Goal: Information Seeking & Learning: Check status

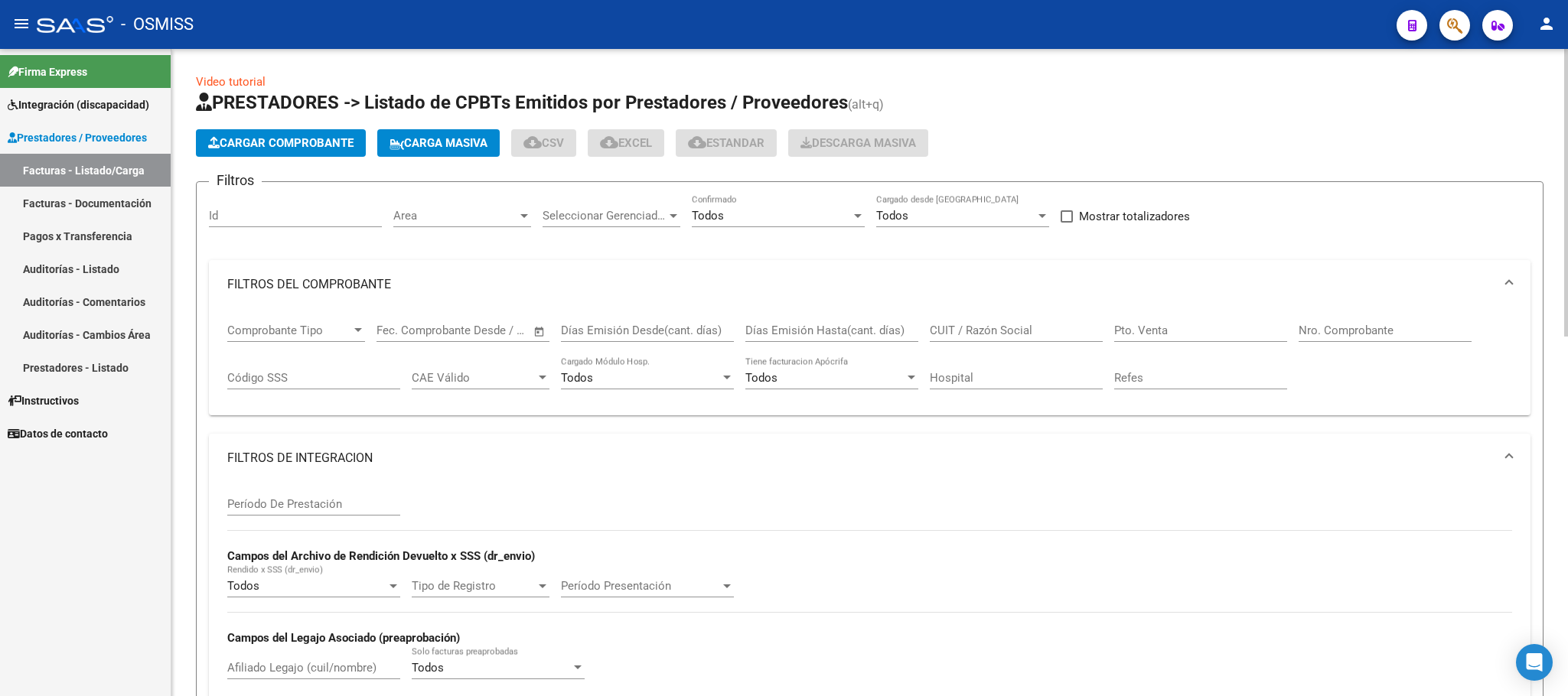
scroll to position [573, 0]
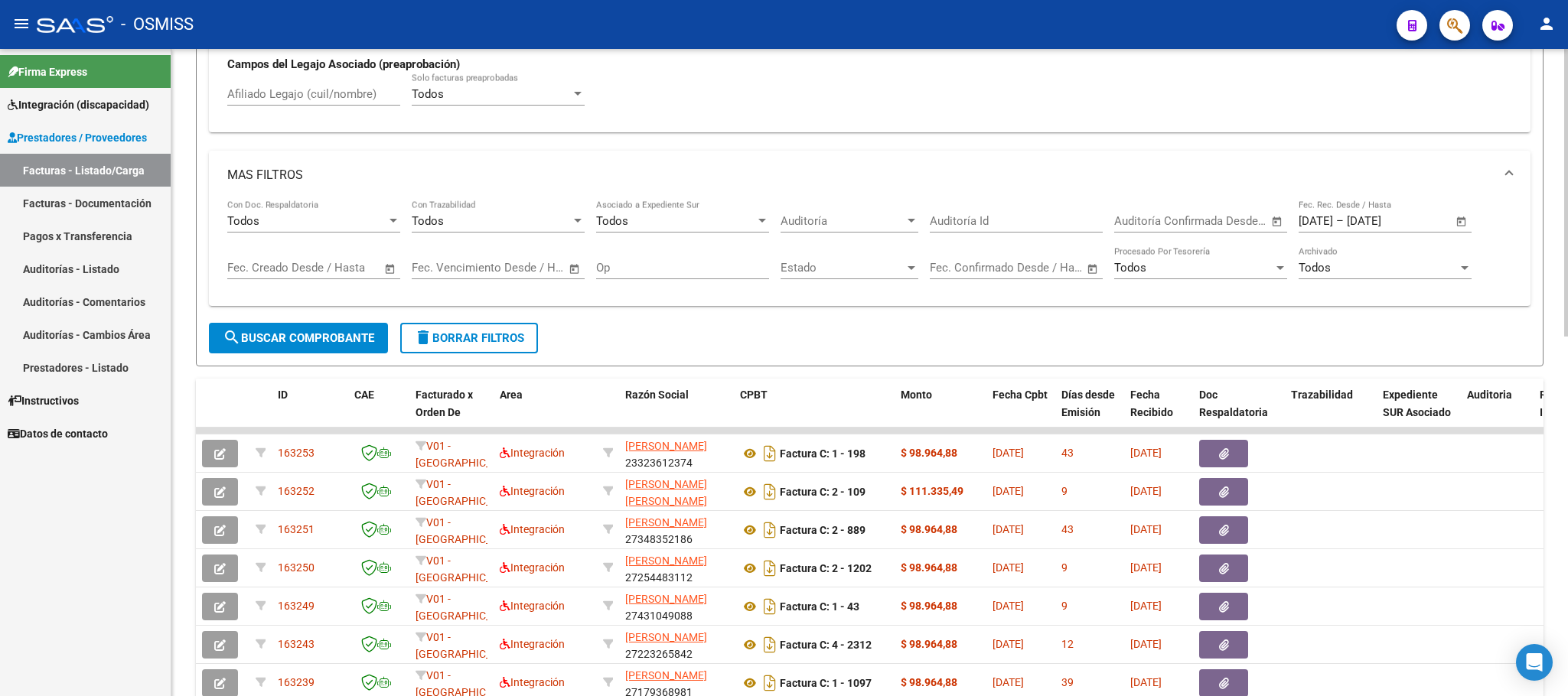
click at [330, 345] on span "search Buscar Comprobante" at bounding box center [298, 337] width 152 height 14
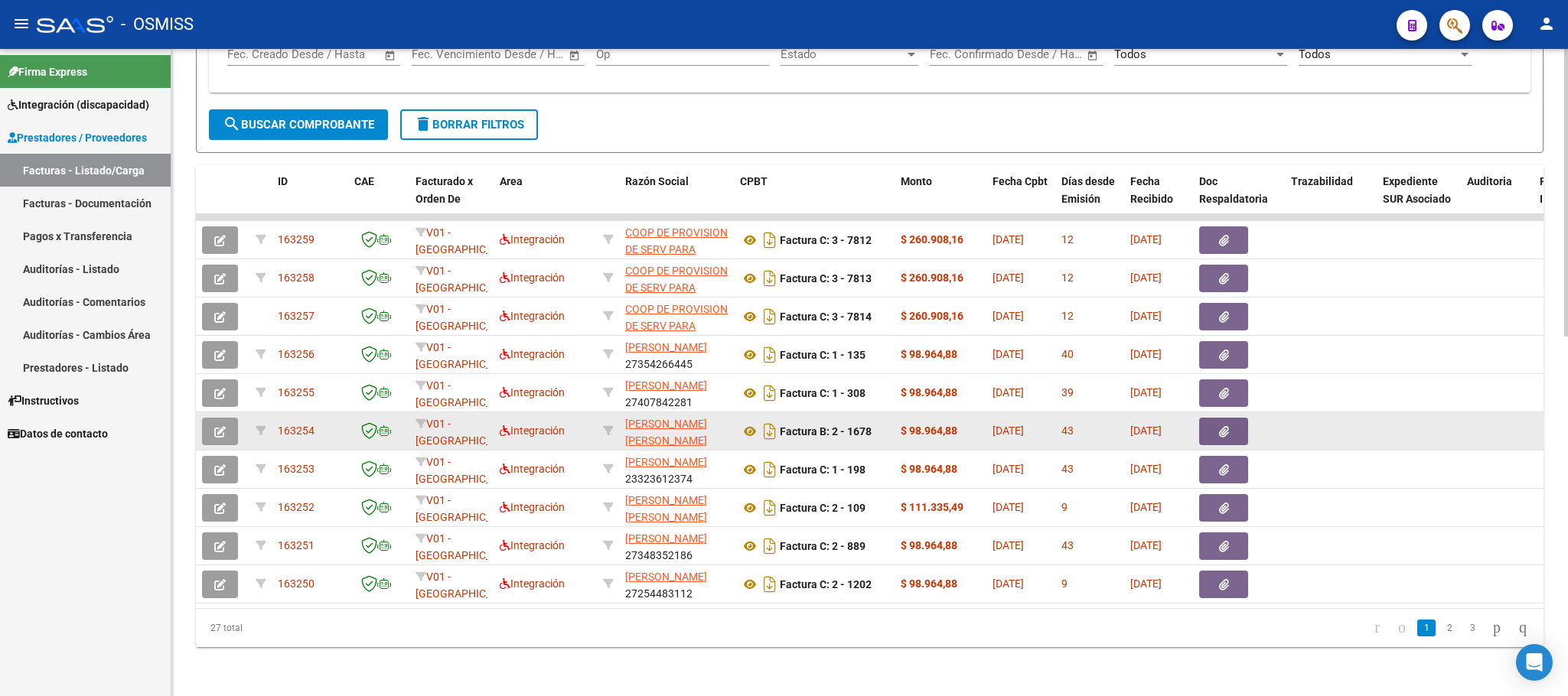
scroll to position [808, 0]
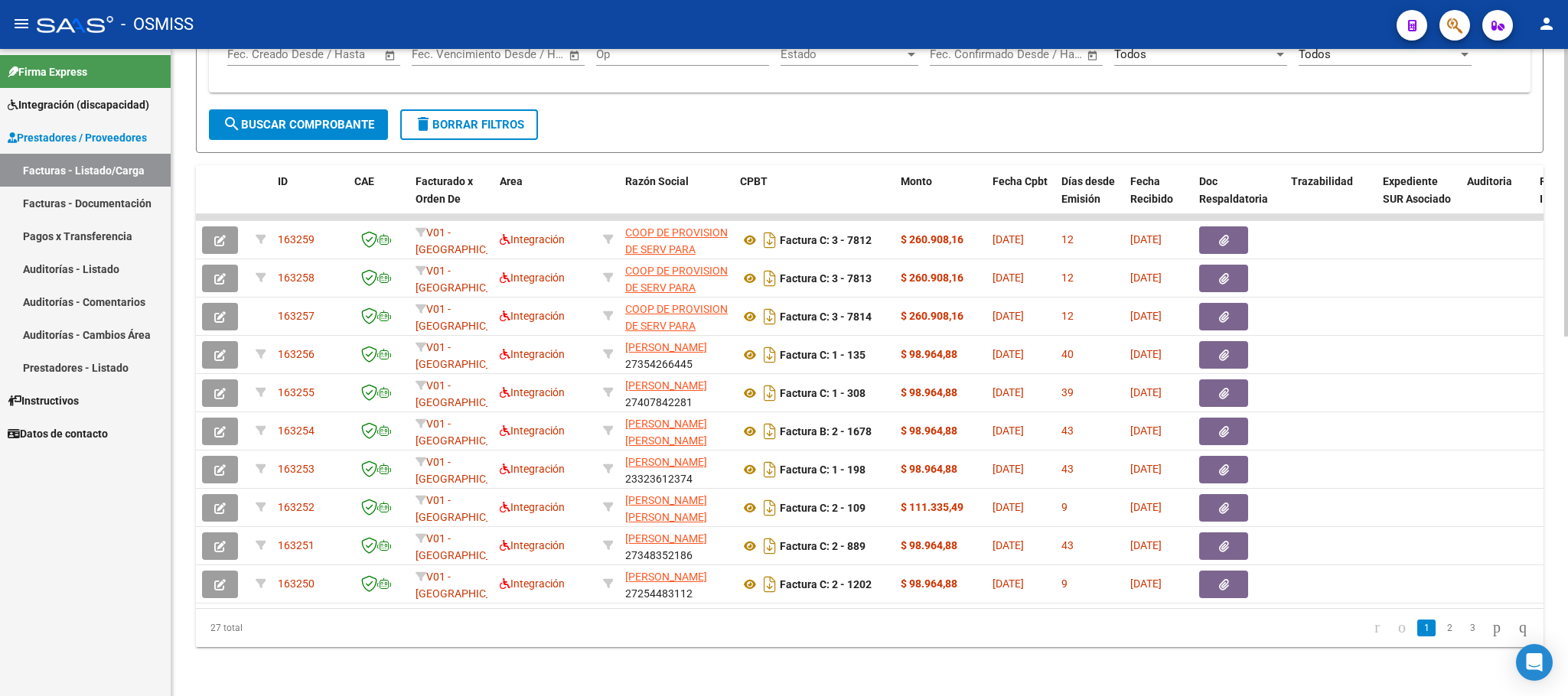
drag, startPoint x: 249, startPoint y: 632, endPoint x: 196, endPoint y: 629, distance: 53.1
click at [196, 629] on div "27 total" at bounding box center [329, 628] width 267 height 38
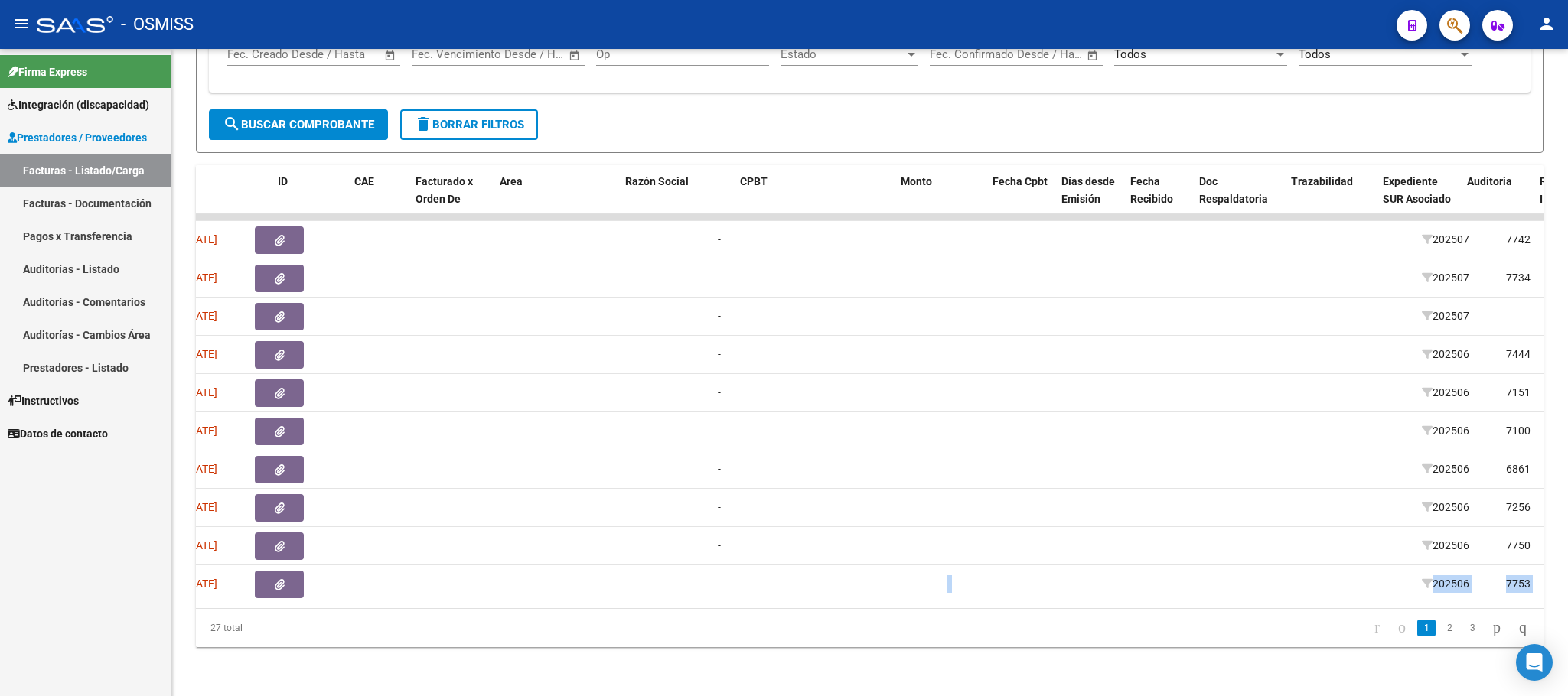
scroll to position [0, 0]
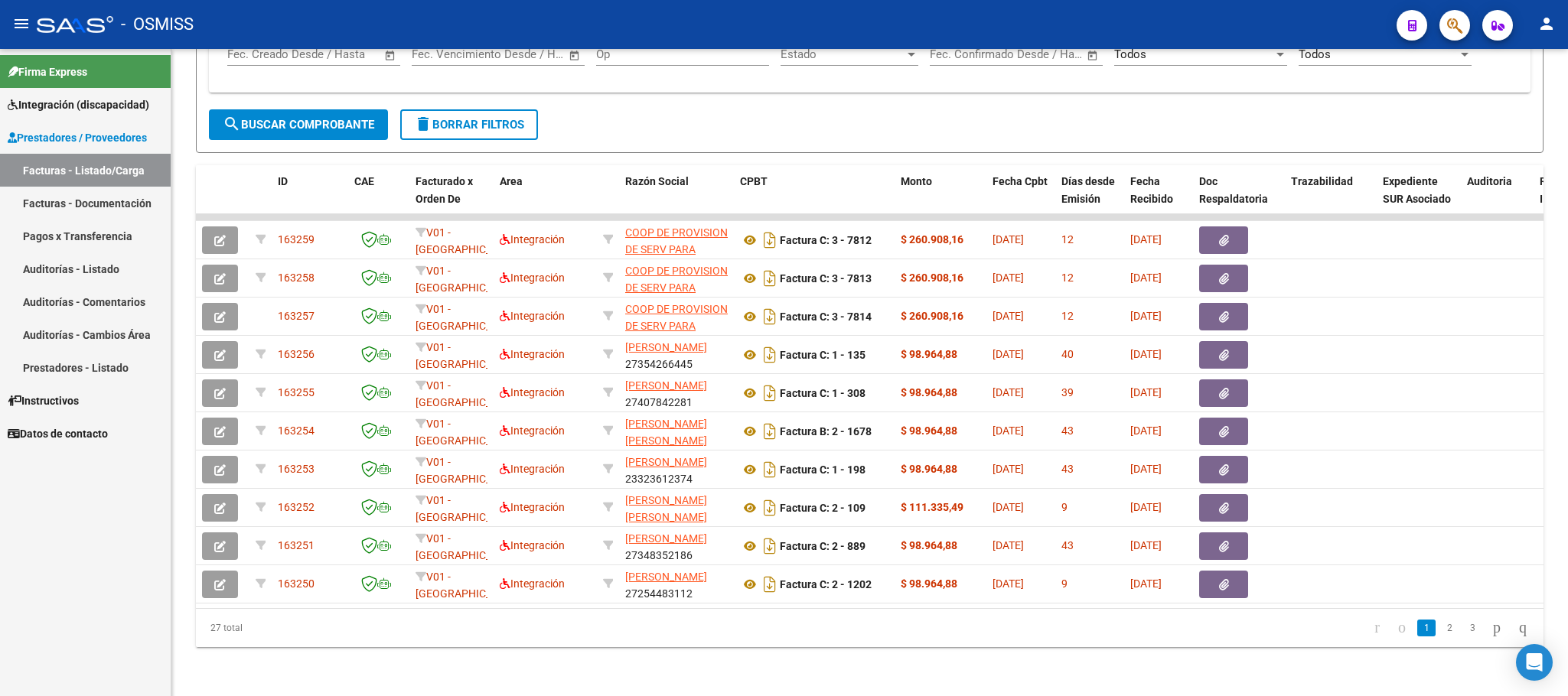
drag, startPoint x: 466, startPoint y: 608, endPoint x: 117, endPoint y: 585, distance: 349.8
click at [117, 585] on mat-sidenav-container "Firma Express Integración (discapacidad) Legajos Prestadores / Proveedores Fact…" at bounding box center [784, 373] width 1568 height 648
click at [366, 632] on div "27 total" at bounding box center [329, 628] width 267 height 38
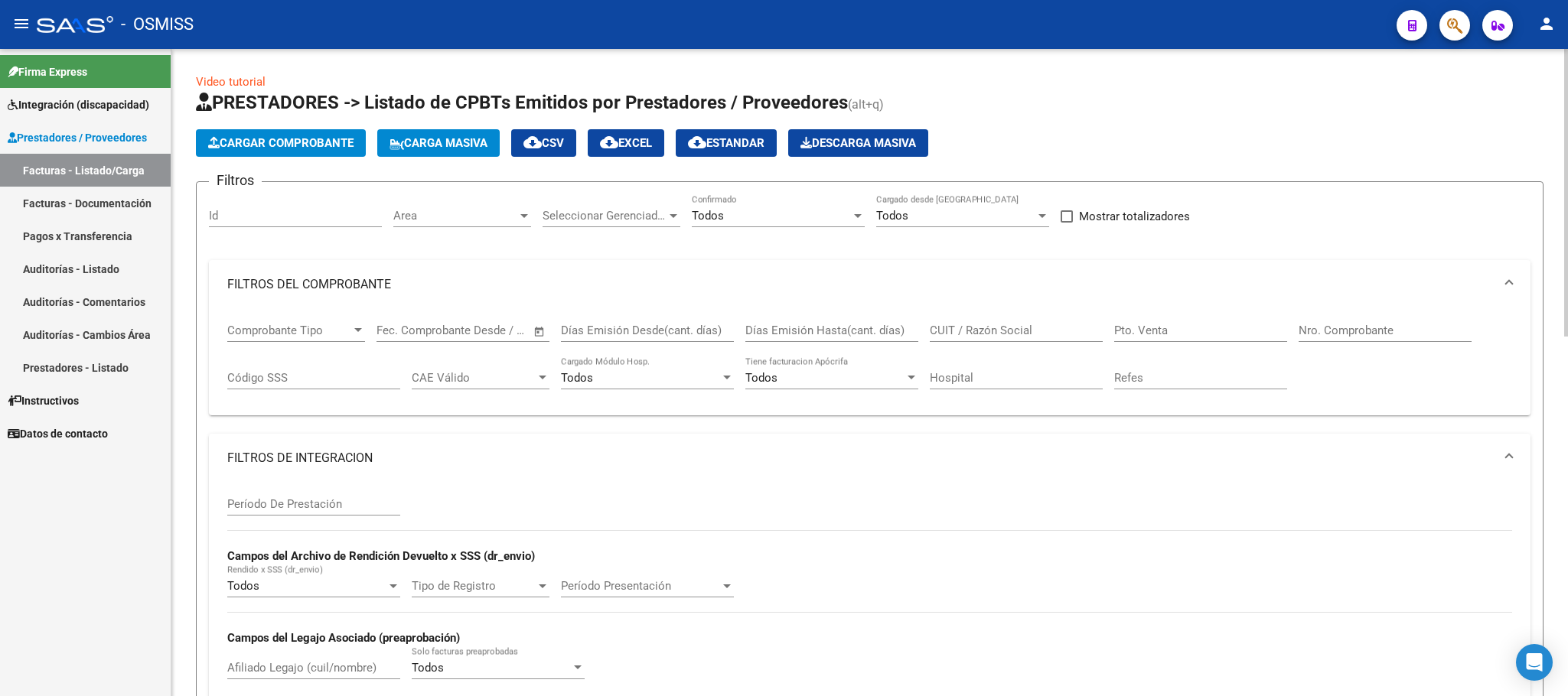
click at [467, 225] on div "Area Area" at bounding box center [462, 210] width 138 height 33
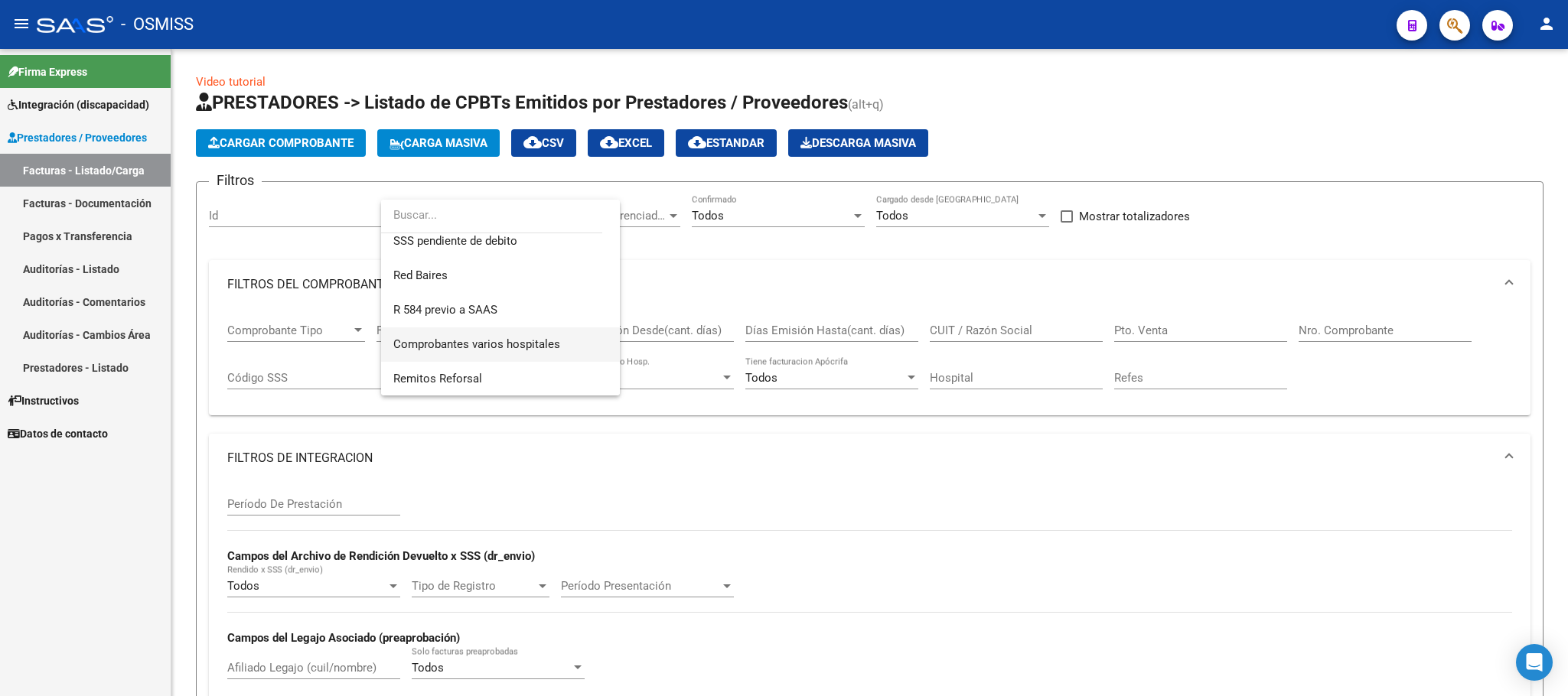
scroll to position [343, 0]
click at [317, 241] on div at bounding box center [784, 348] width 1568 height 696
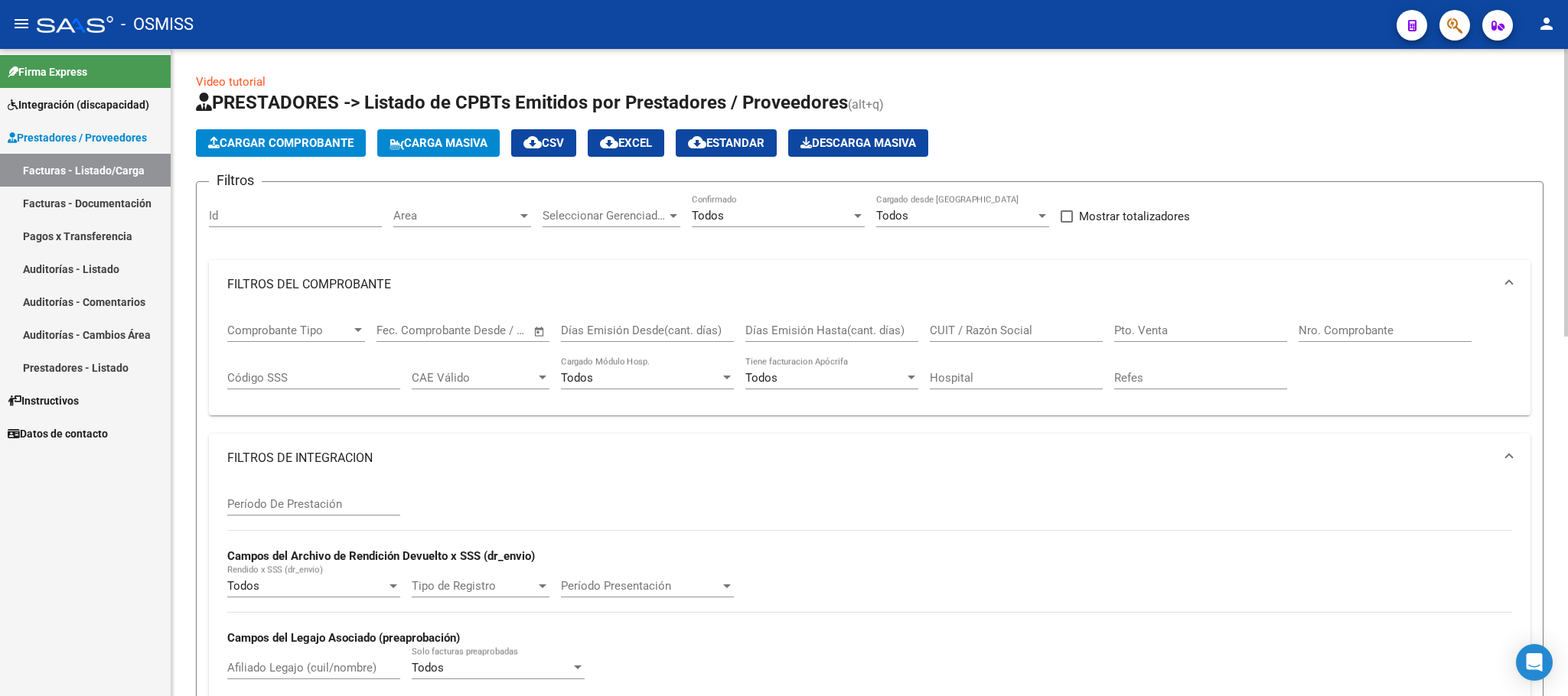
click at [356, 218] on input "Id" at bounding box center [295, 215] width 173 height 14
click at [622, 216] on span "Seleccionar Gerenciador" at bounding box center [605, 215] width 124 height 14
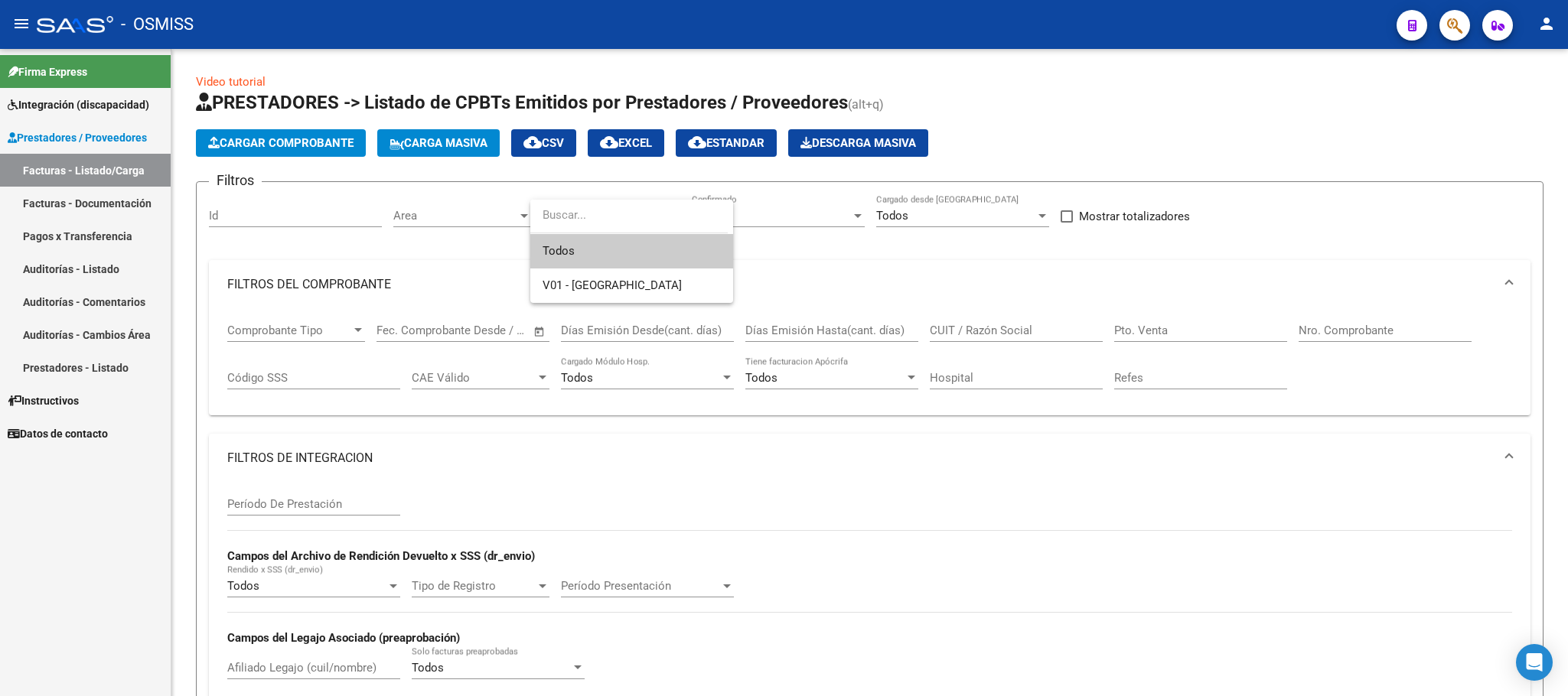
click at [825, 273] on div at bounding box center [784, 348] width 1568 height 696
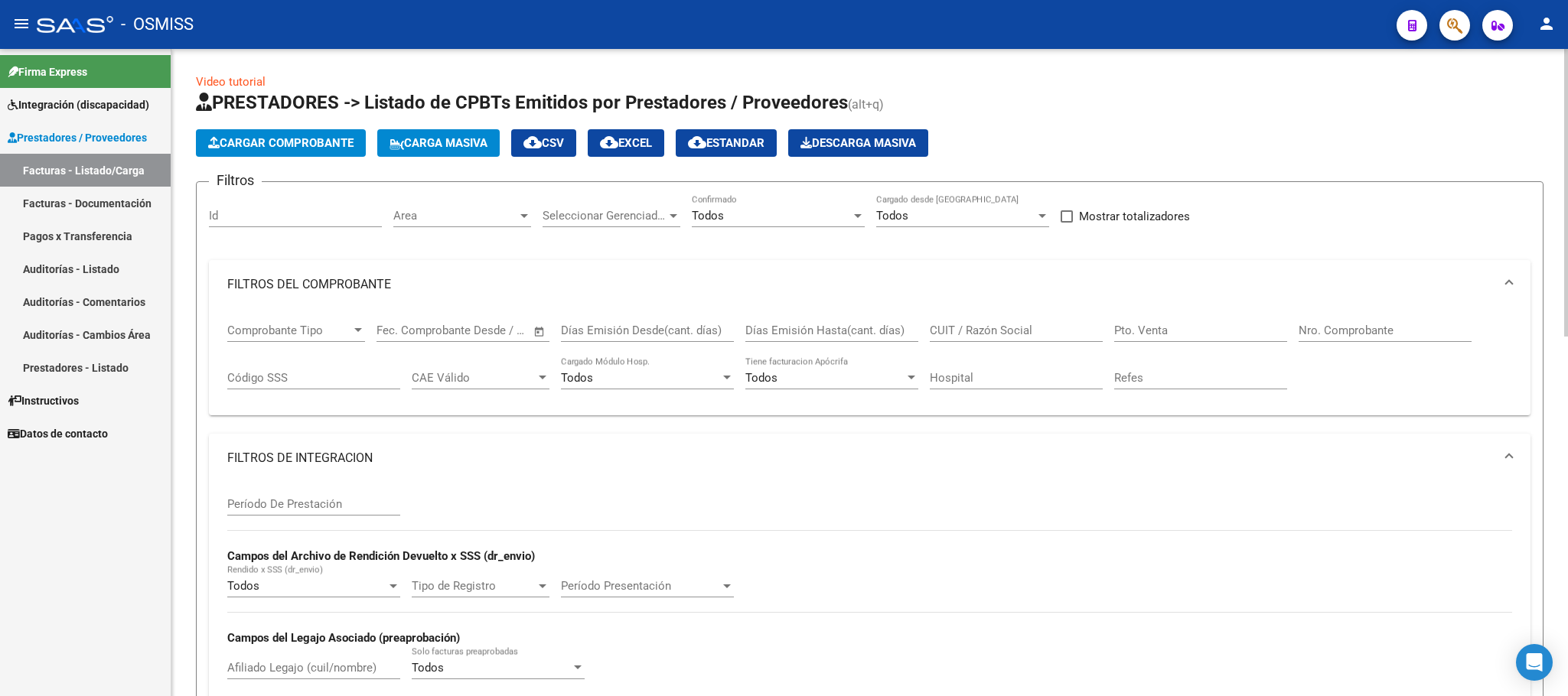
click at [505, 221] on span "Area" at bounding box center [456, 215] width 124 height 14
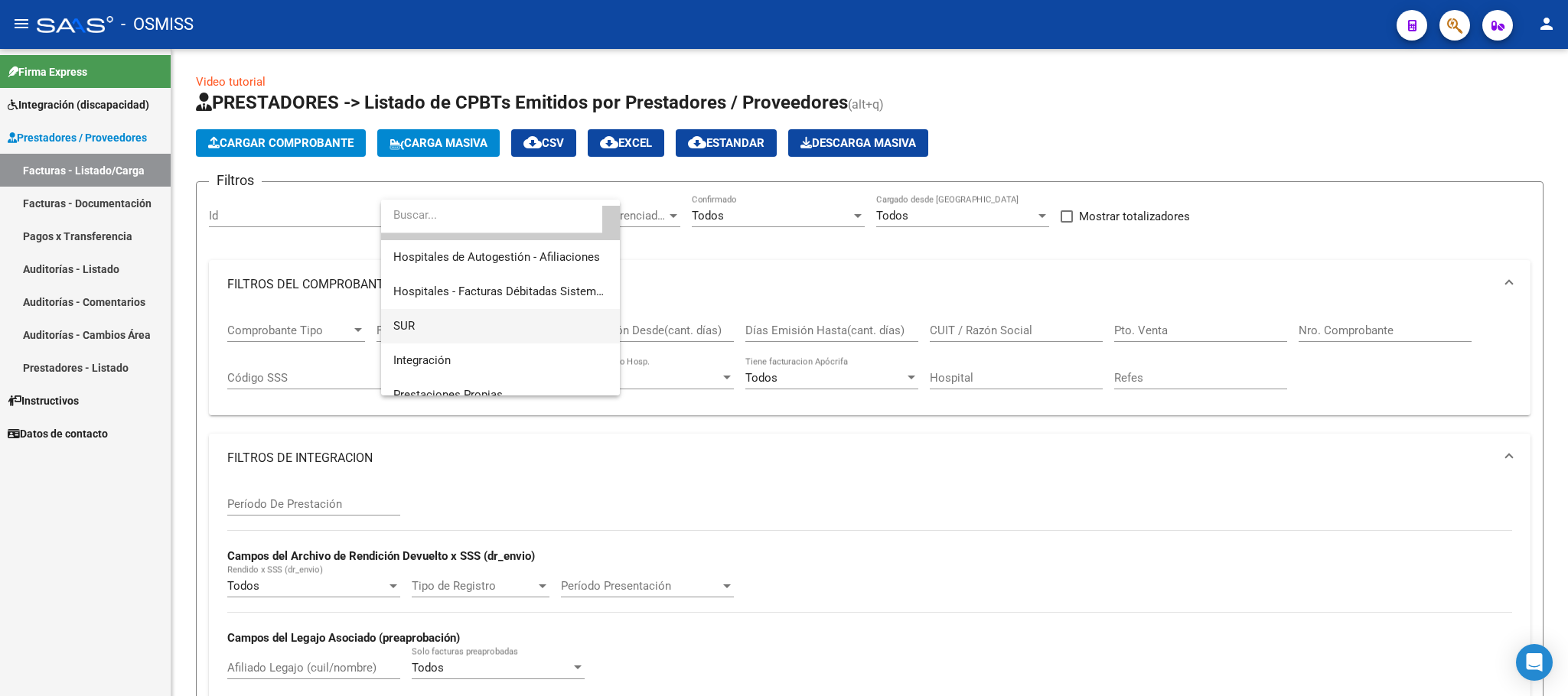
scroll to position [114, 0]
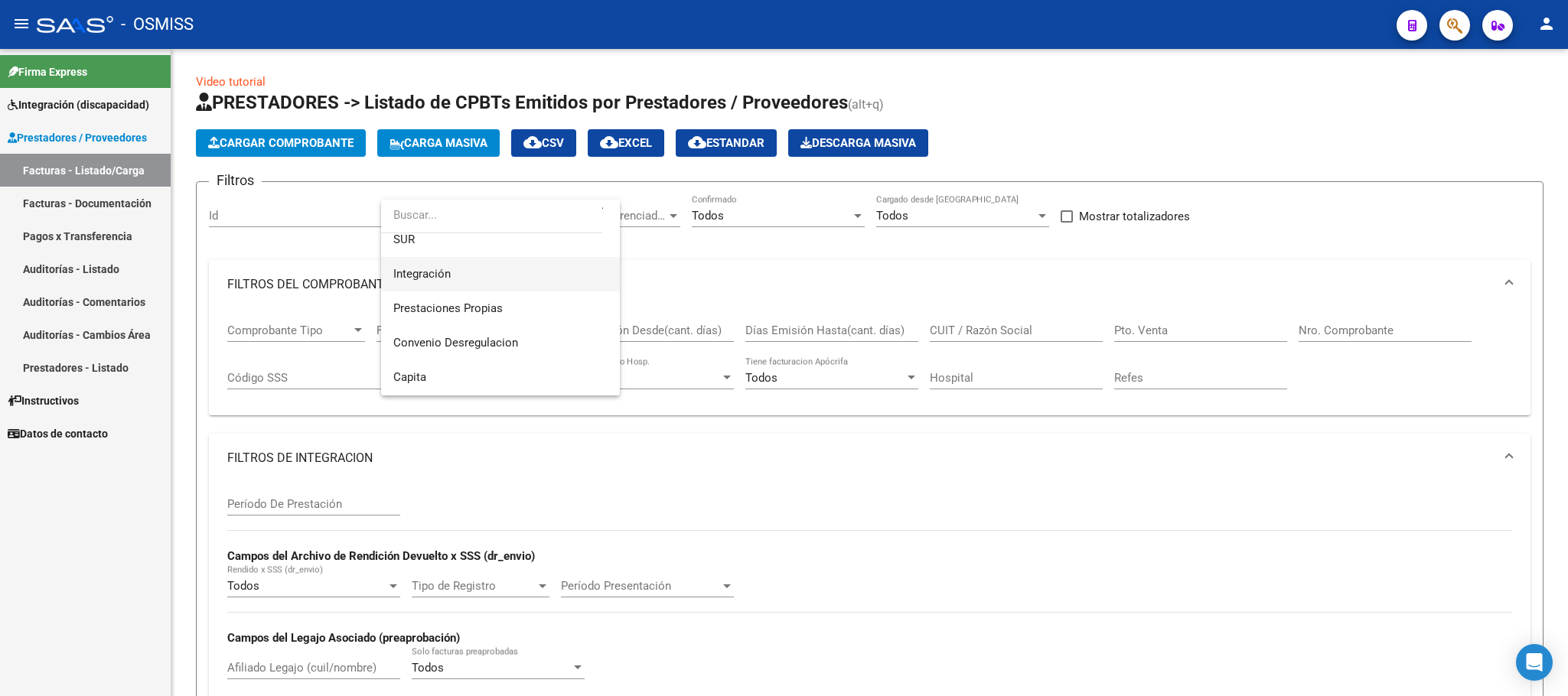
click at [469, 272] on span "Integración" at bounding box center [500, 274] width 214 height 35
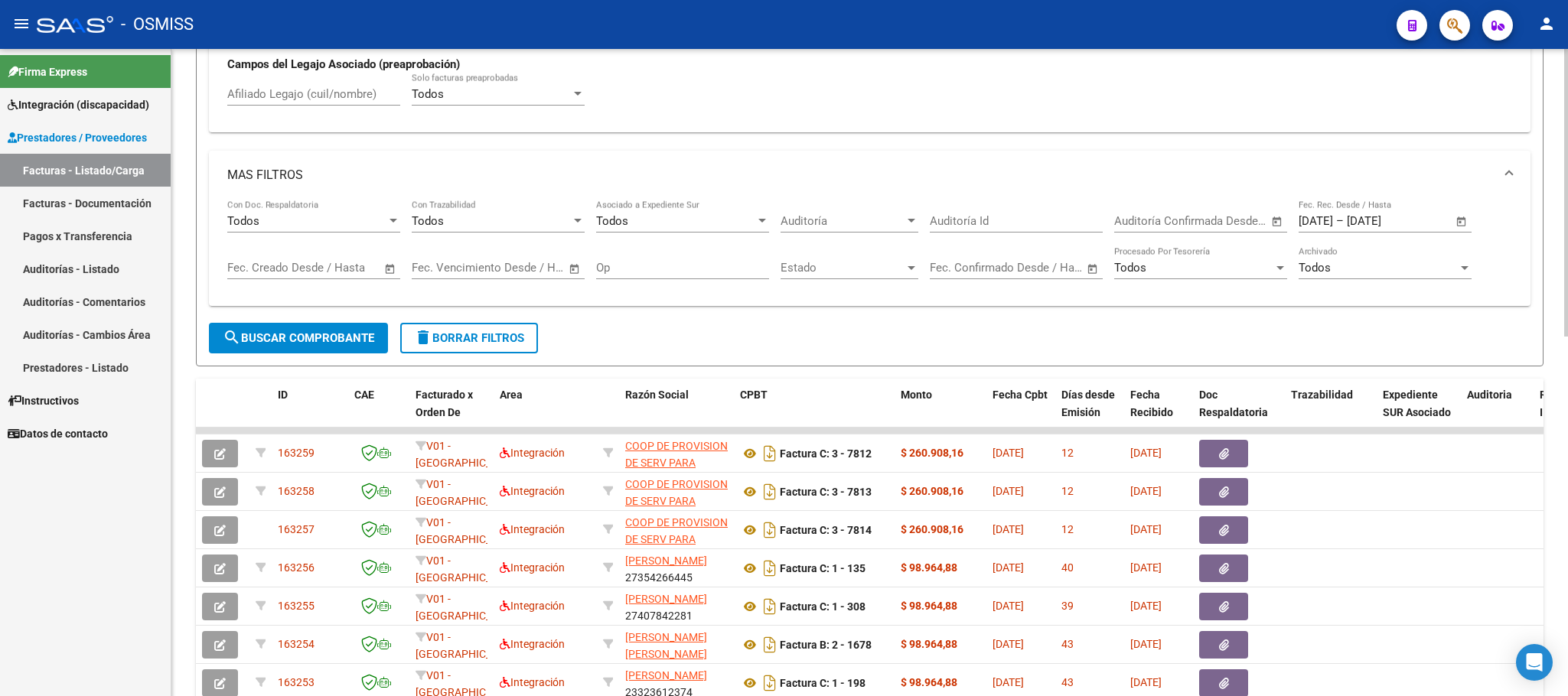
click at [353, 345] on span "search Buscar Comprobante" at bounding box center [298, 337] width 152 height 14
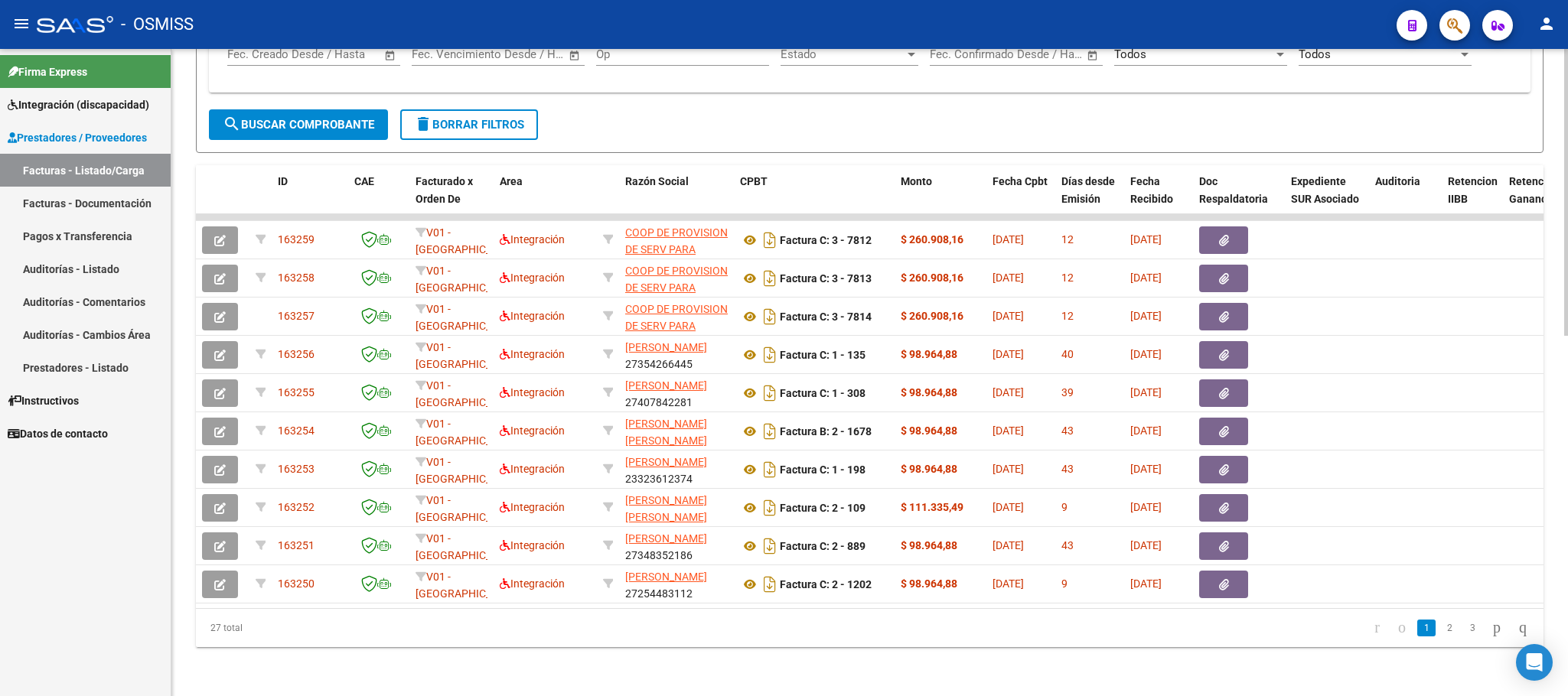
scroll to position [808, 0]
drag, startPoint x: 269, startPoint y: 627, endPoint x: 189, endPoint y: 622, distance: 80.2
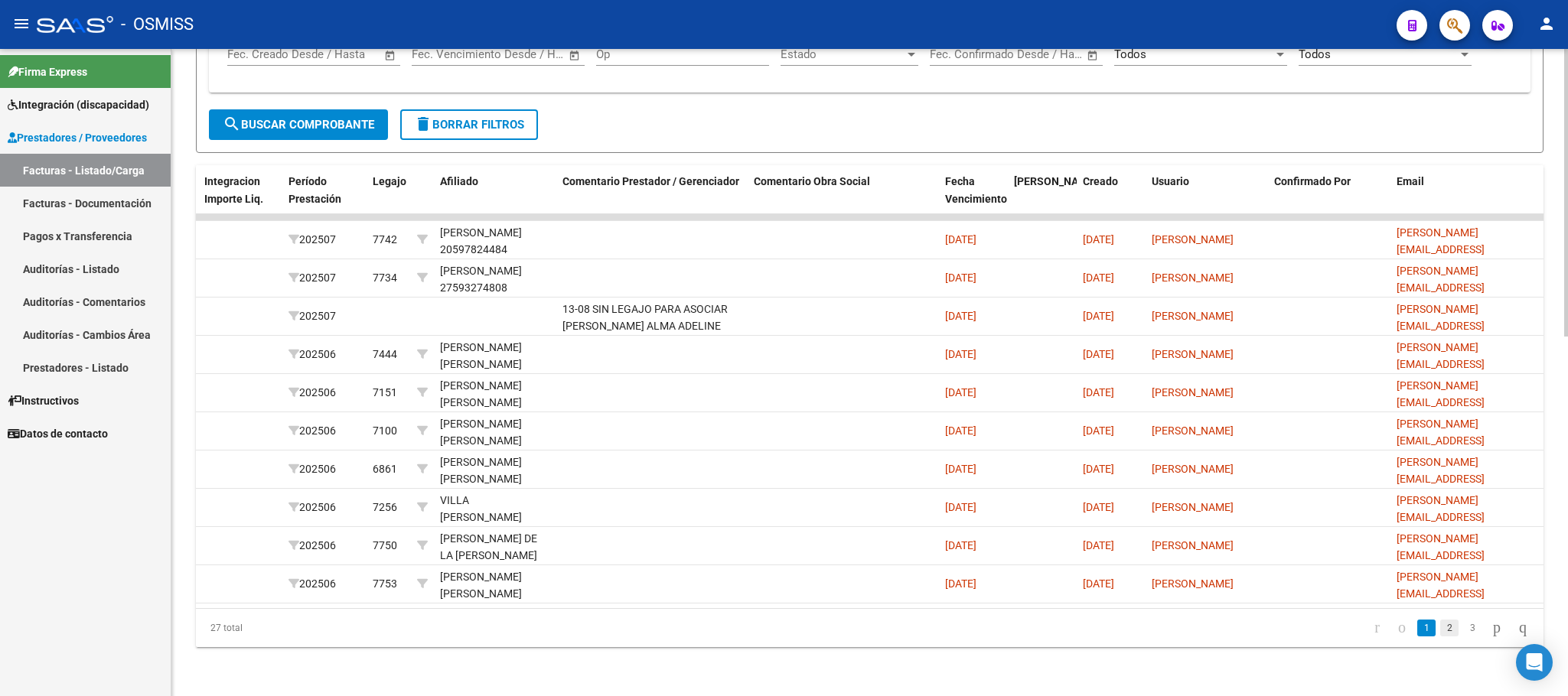
click at [1442, 629] on link "2" at bounding box center [1449, 628] width 18 height 16
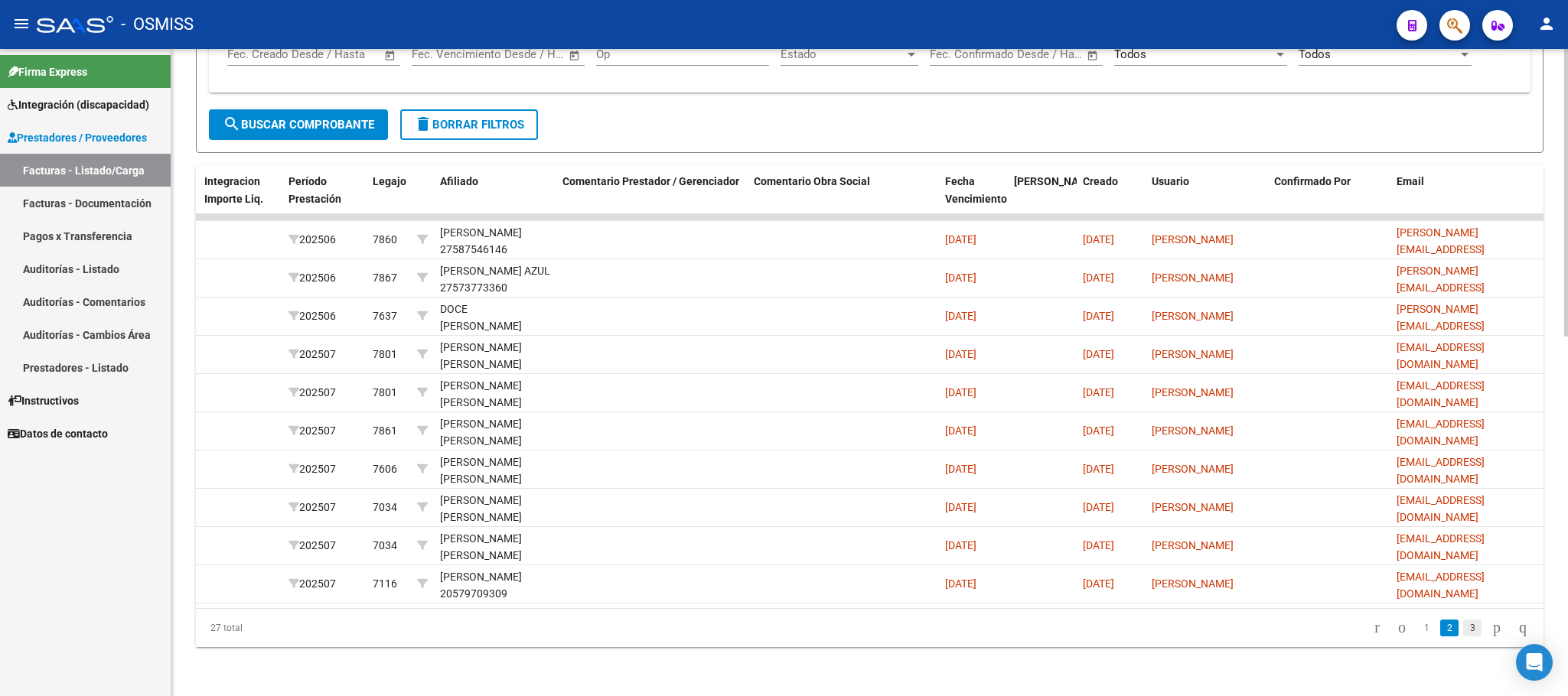
click at [1464, 629] on link "3" at bounding box center [1473, 628] width 18 height 16
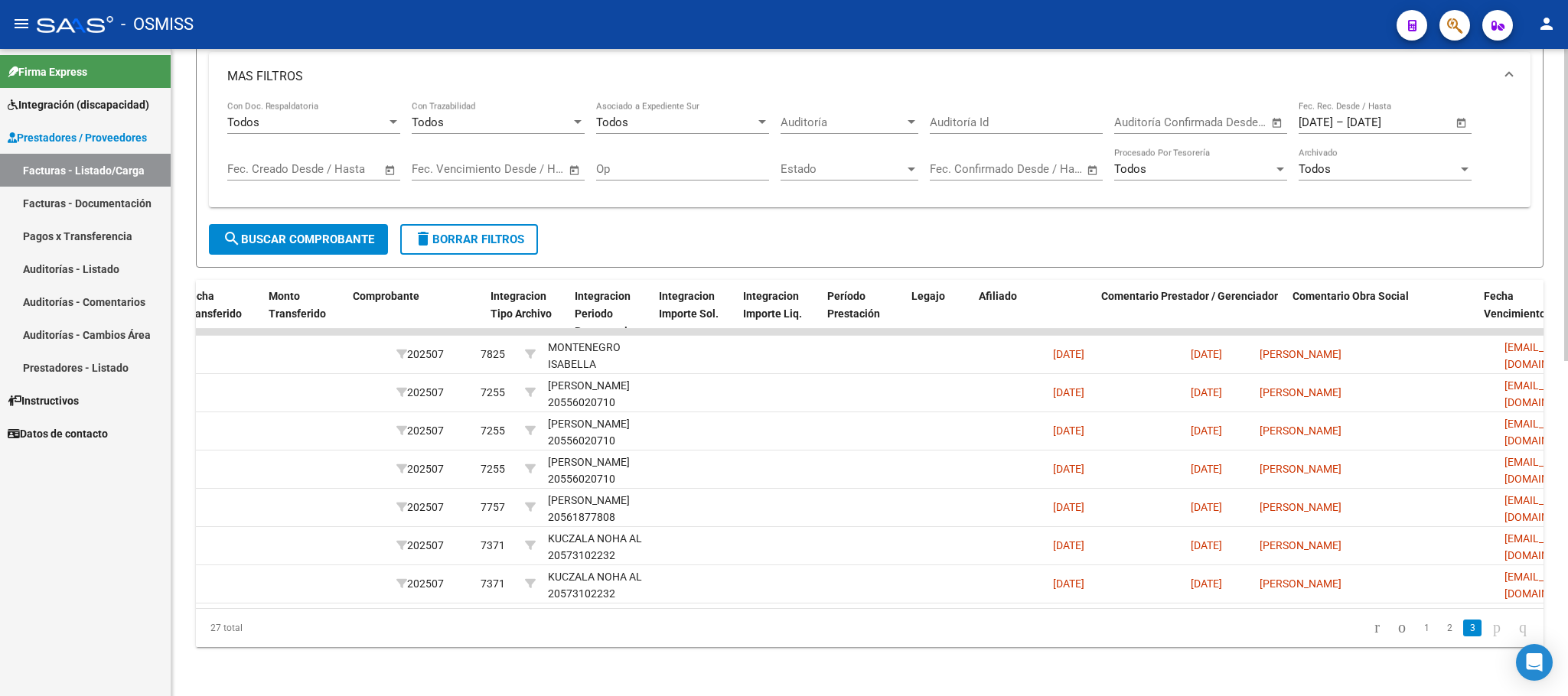
scroll to position [0, 1447]
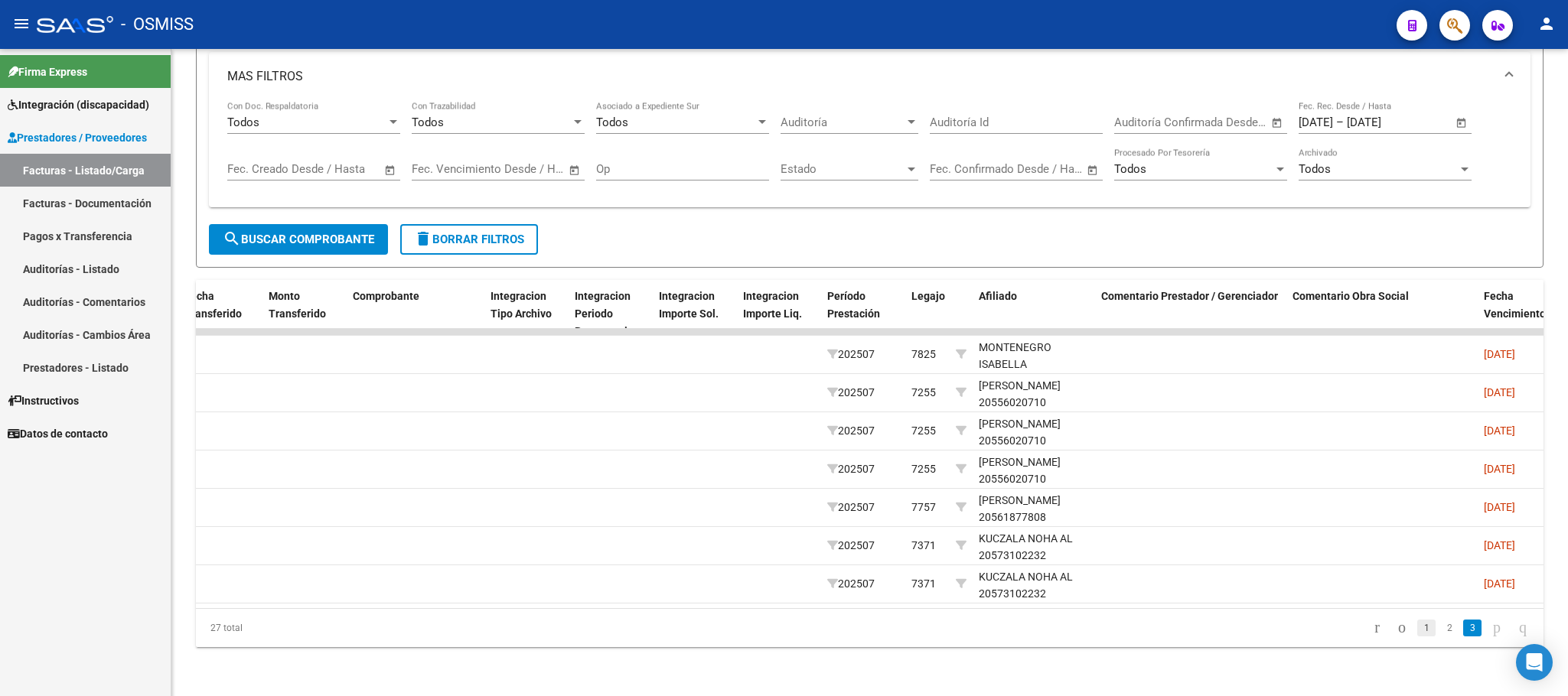
click at [1417, 629] on link "1" at bounding box center [1426, 628] width 18 height 16
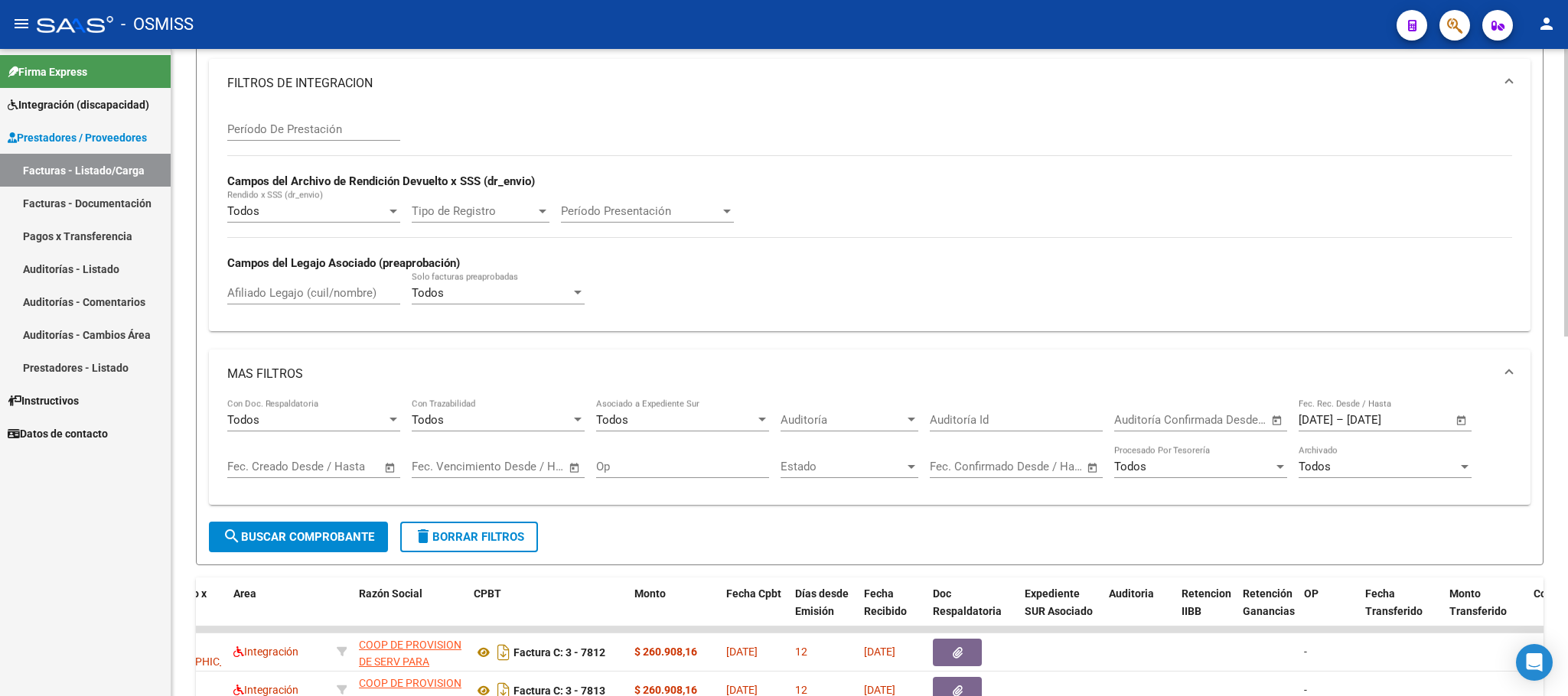
scroll to position [349, 0]
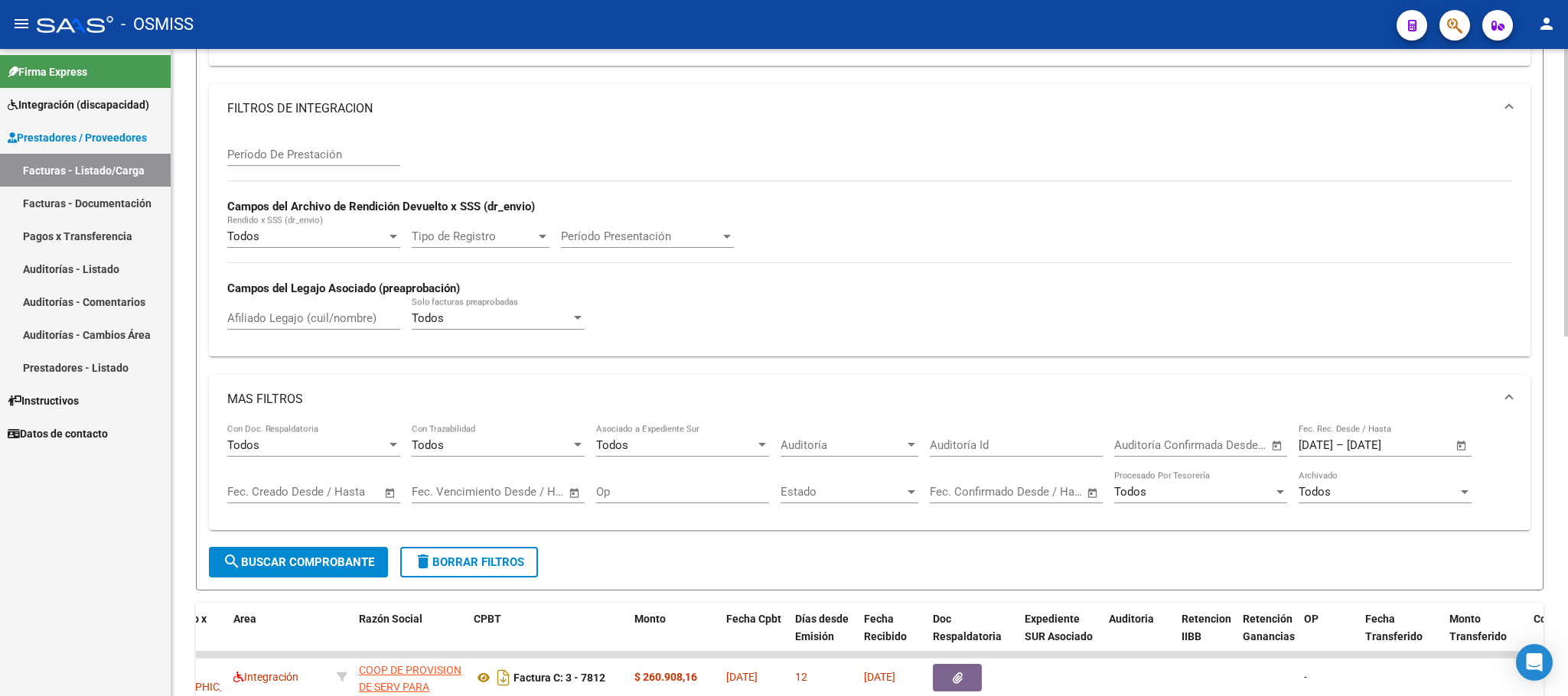
click at [852, 450] on span "Auditoría" at bounding box center [843, 444] width 124 height 14
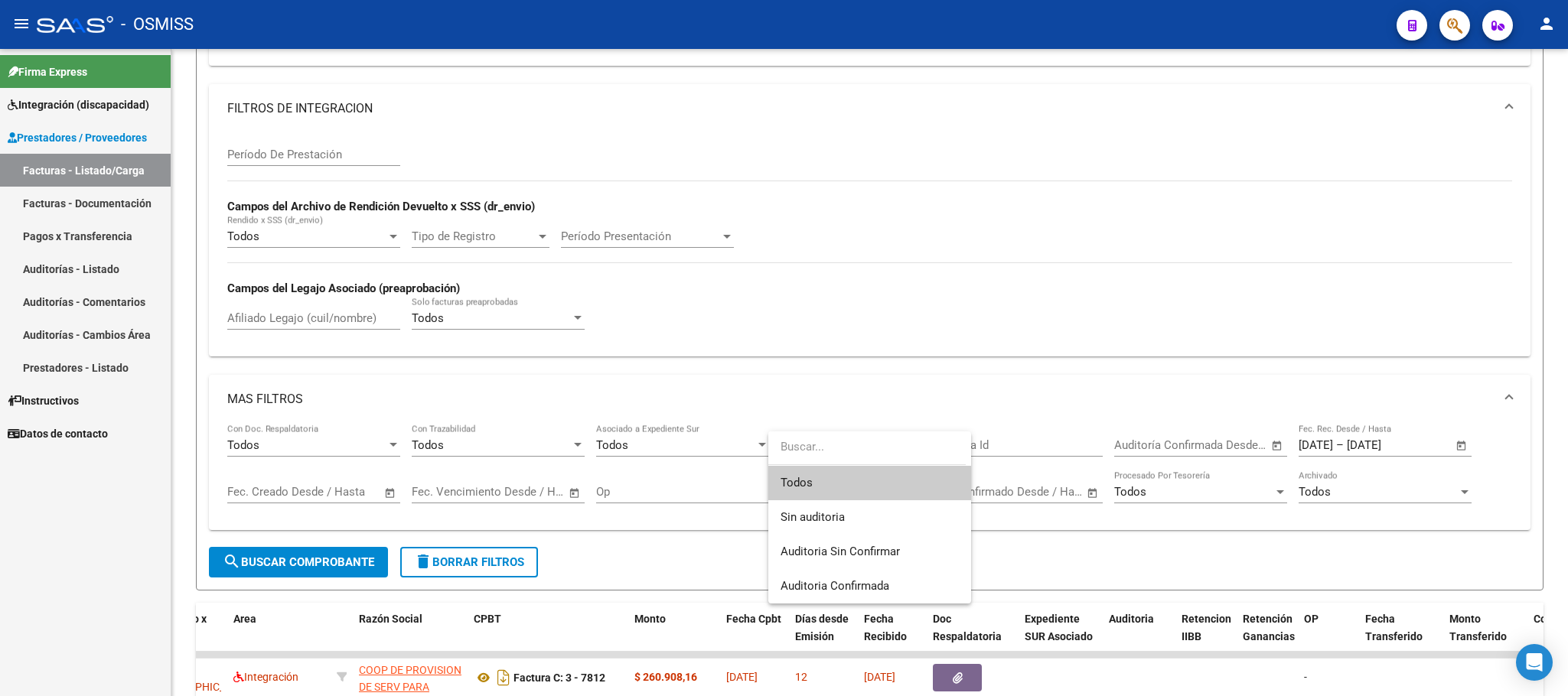
click at [1019, 448] on div at bounding box center [784, 348] width 1568 height 696
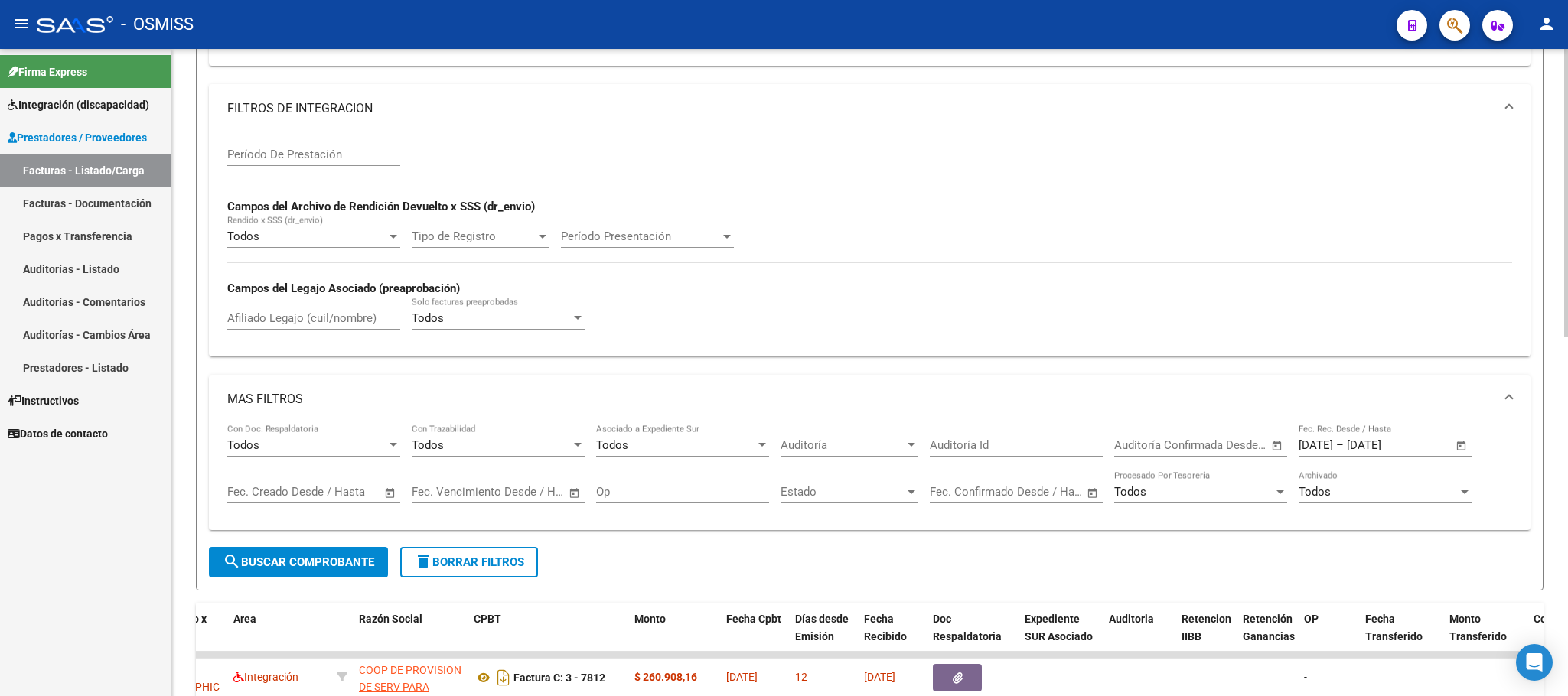
click at [691, 498] on input "Op" at bounding box center [682, 491] width 173 height 14
click at [894, 497] on span "Estado" at bounding box center [843, 491] width 124 height 14
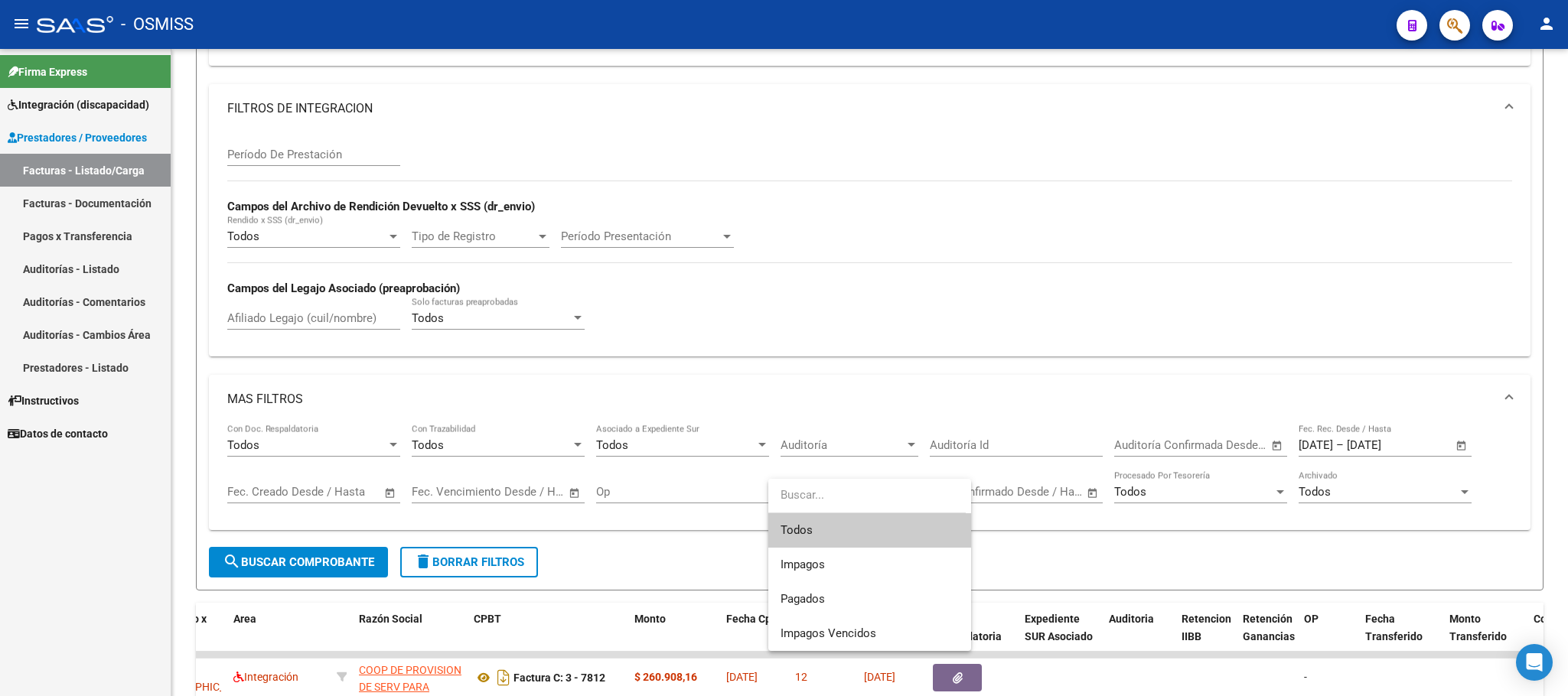
click at [1004, 450] on div at bounding box center [784, 348] width 1568 height 696
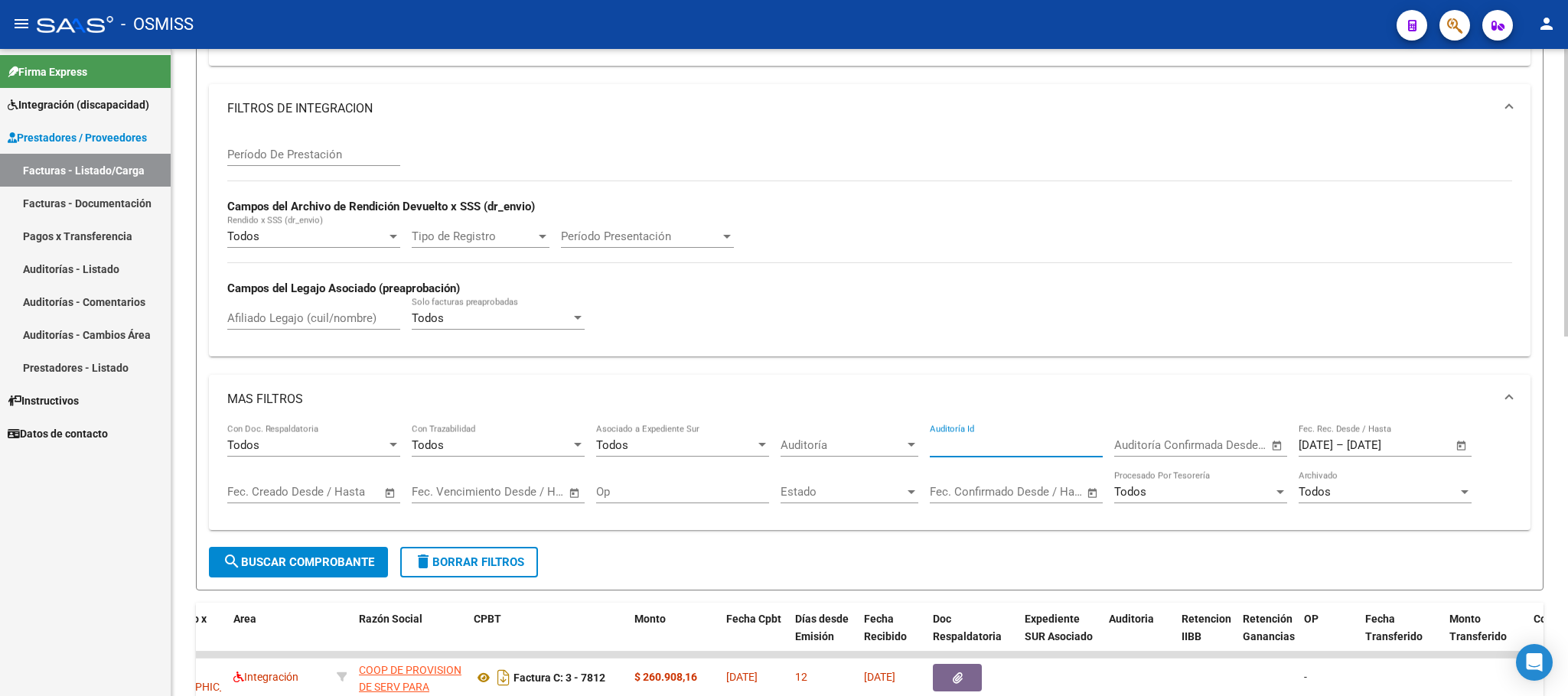
click at [1013, 443] on input "Auditoría Id" at bounding box center [1015, 444] width 173 height 14
click at [736, 439] on div "Todos Asociado a Expediente Sur" at bounding box center [682, 440] width 173 height 33
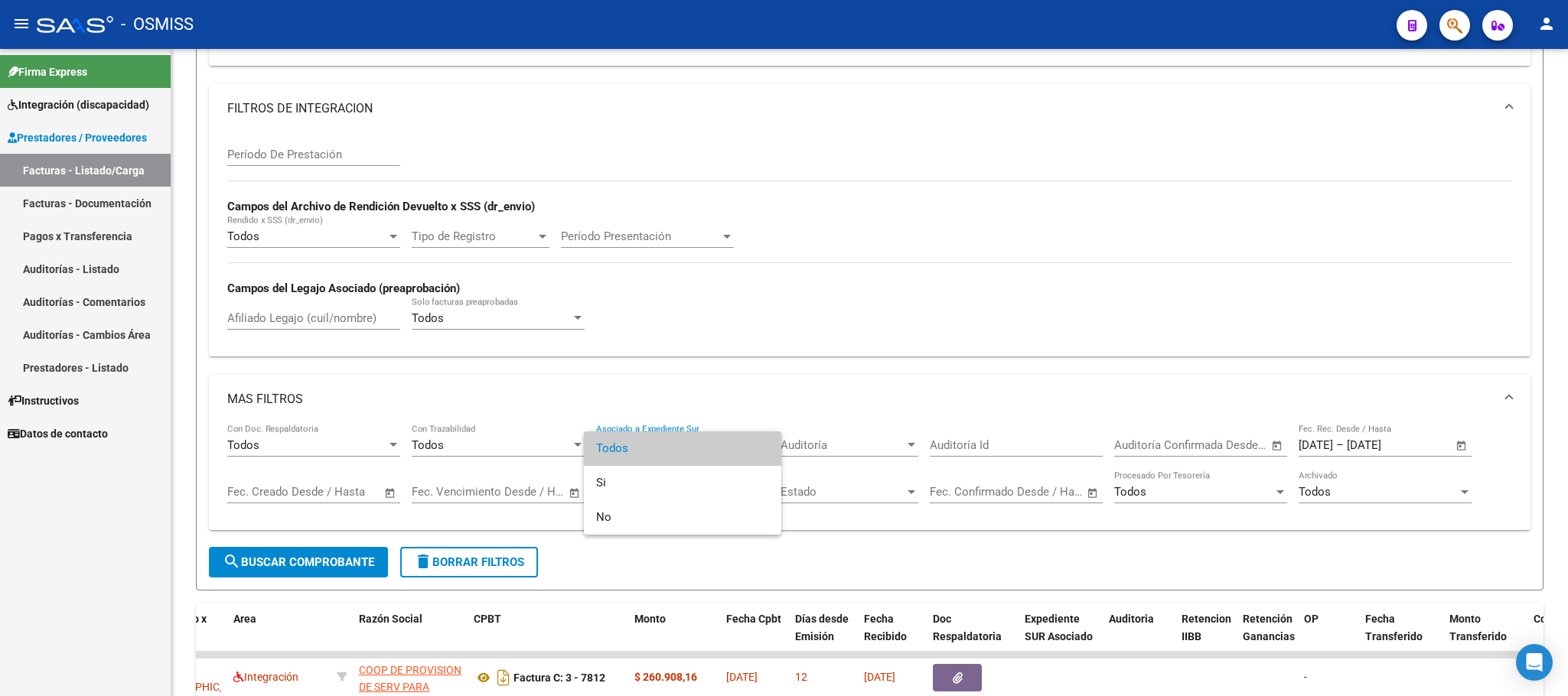
click at [503, 447] on div at bounding box center [784, 348] width 1568 height 696
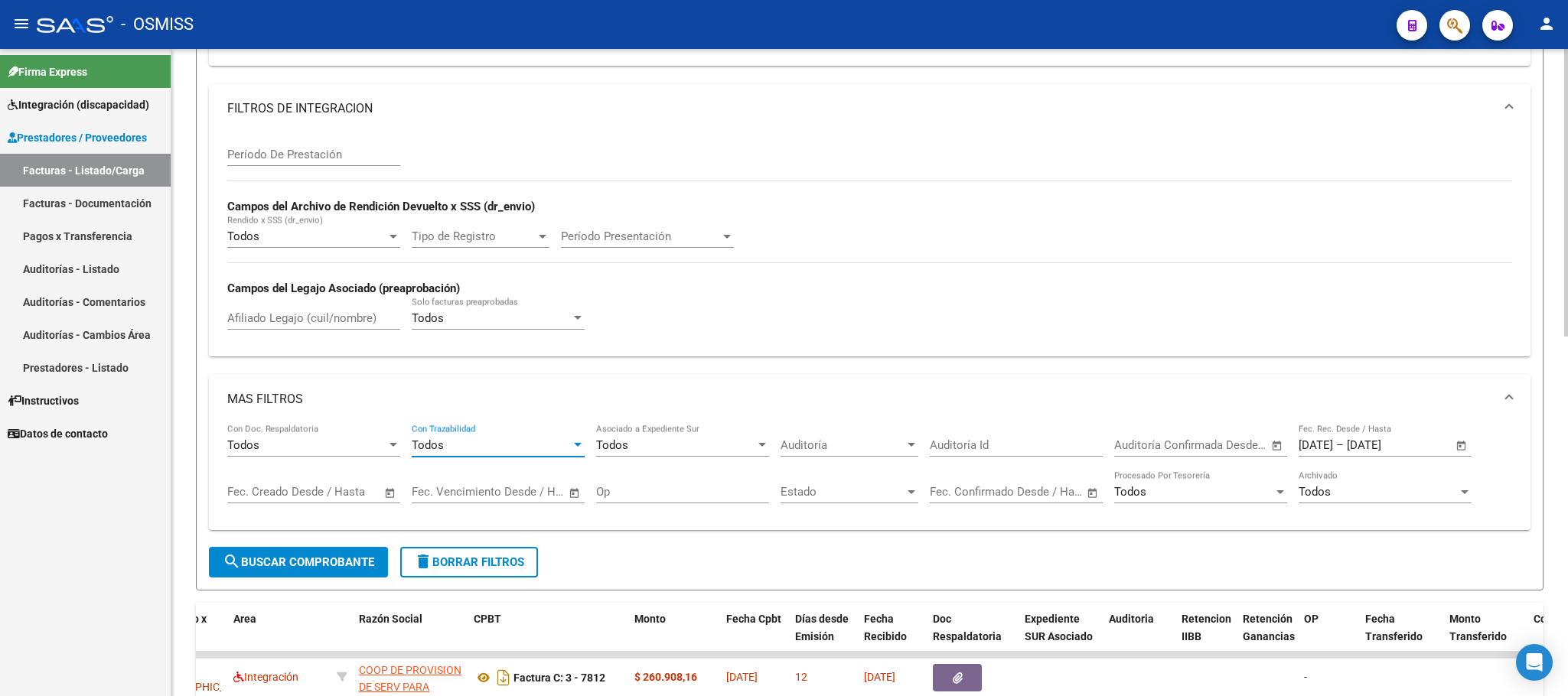
click at [520, 446] on div "Todos" at bounding box center [491, 444] width 159 height 14
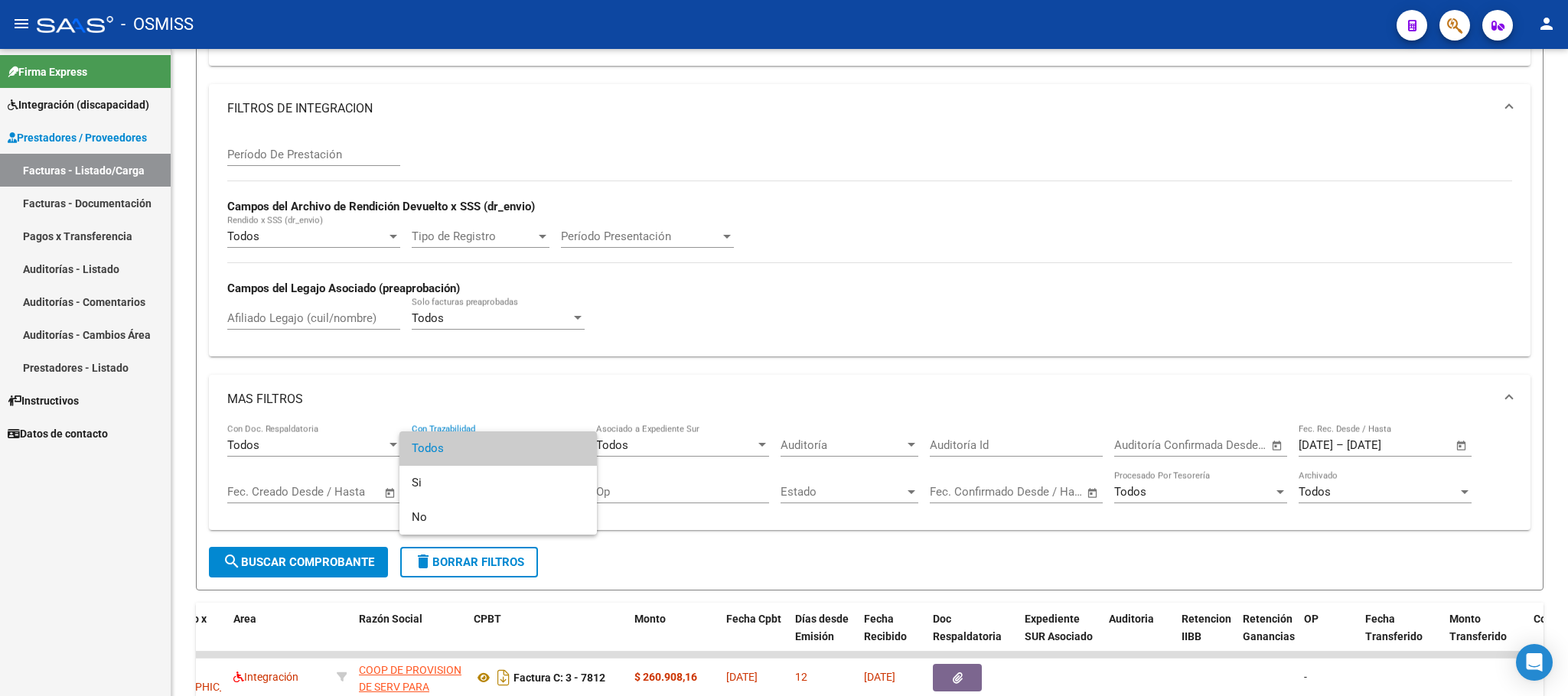
click at [324, 448] on div at bounding box center [784, 348] width 1568 height 696
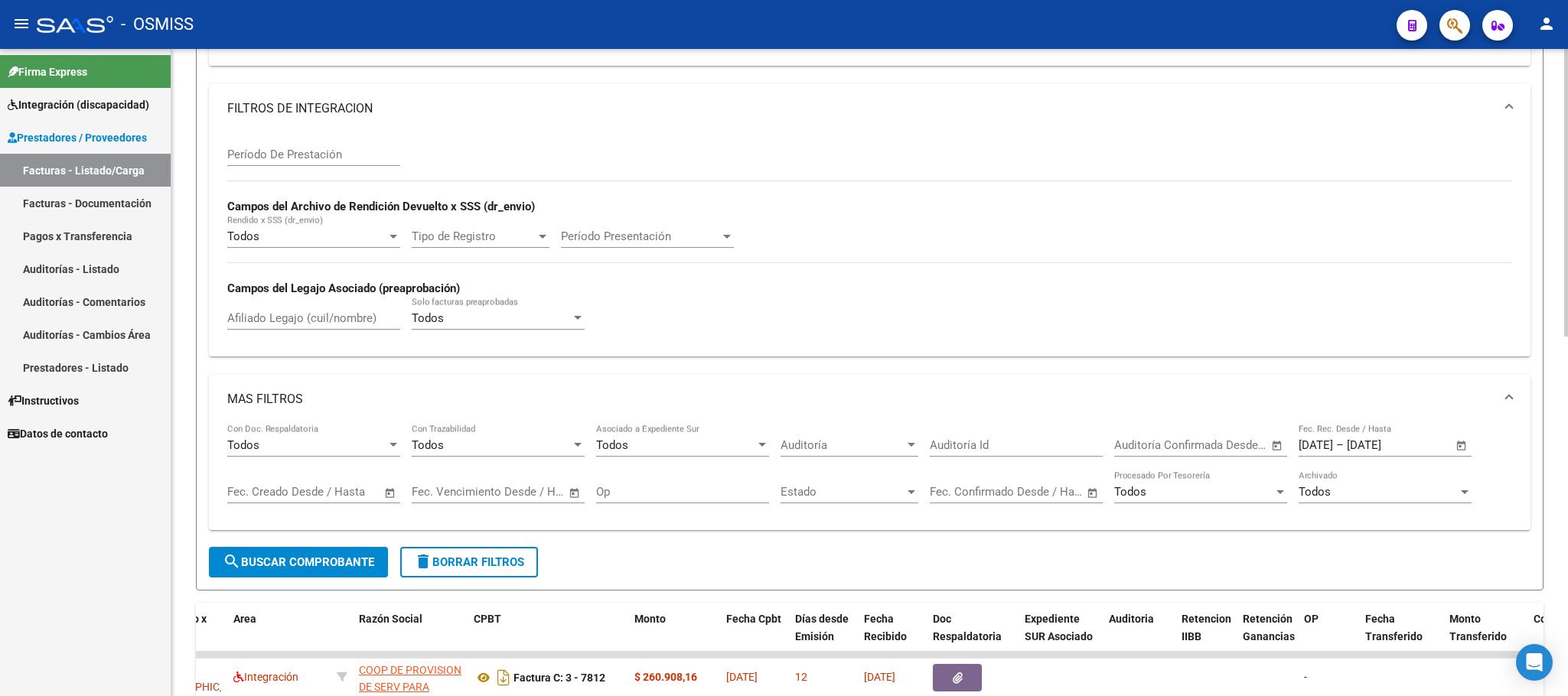
click at [379, 448] on div "Todos" at bounding box center [306, 444] width 159 height 14
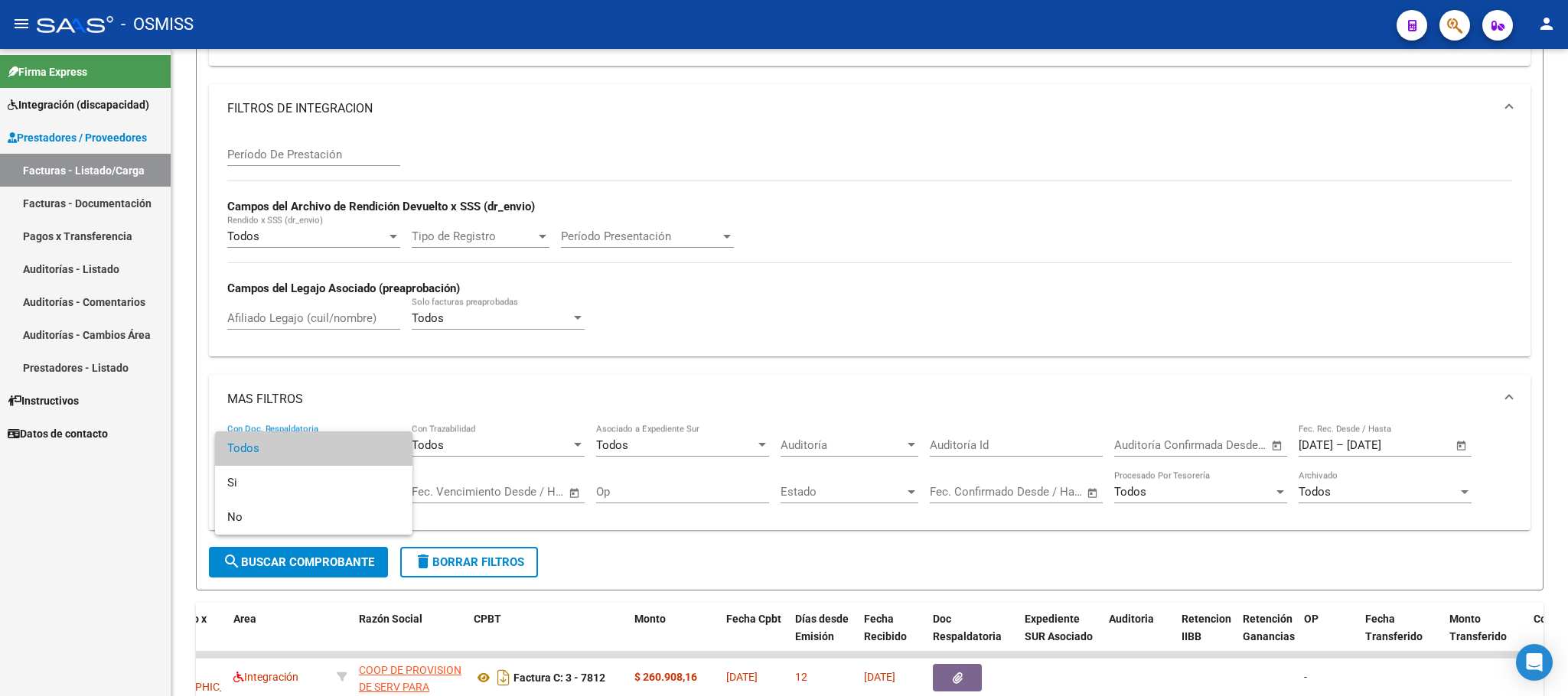
click at [908, 303] on div at bounding box center [784, 348] width 1568 height 696
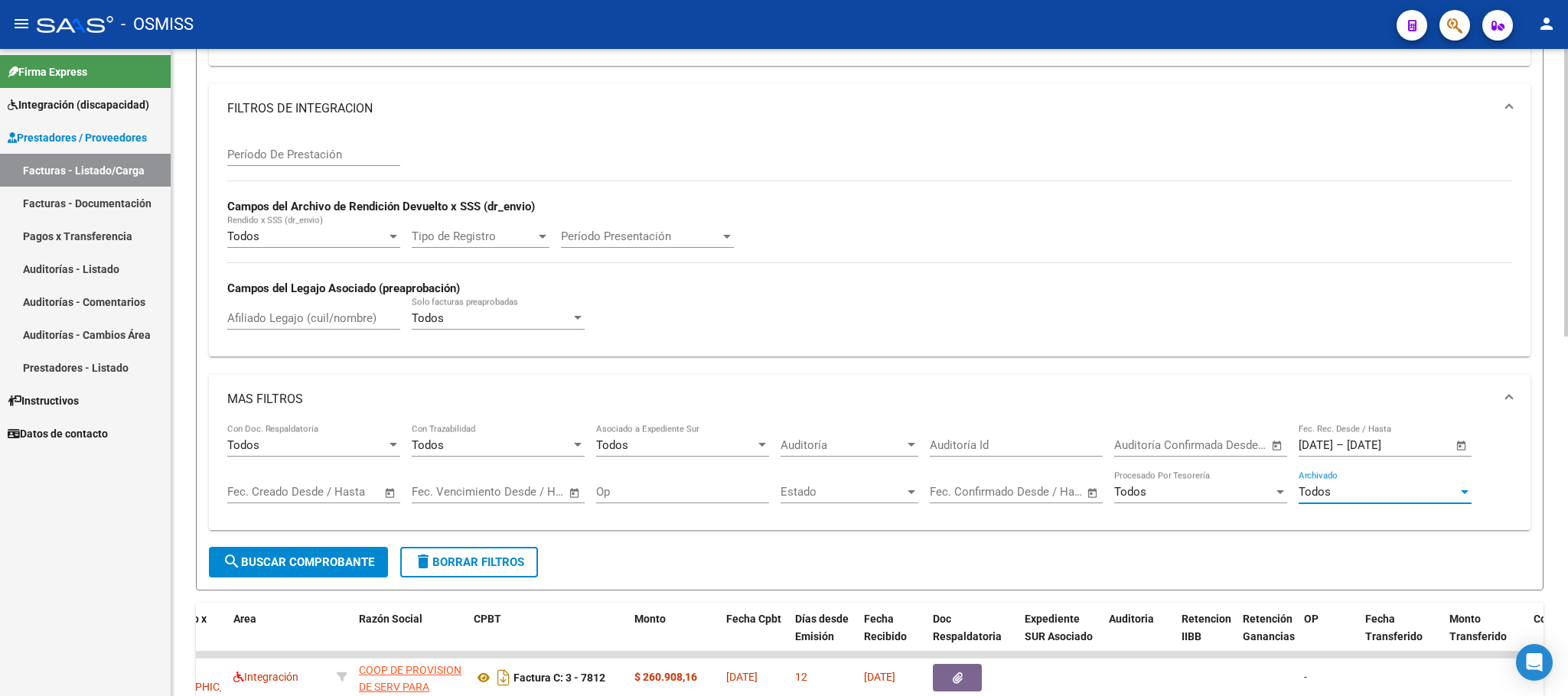
click at [1341, 491] on div "Todos" at bounding box center [1379, 491] width 159 height 14
click at [1210, 498] on div at bounding box center [784, 348] width 1568 height 696
click at [1210, 498] on div "Todos" at bounding box center [1194, 491] width 159 height 14
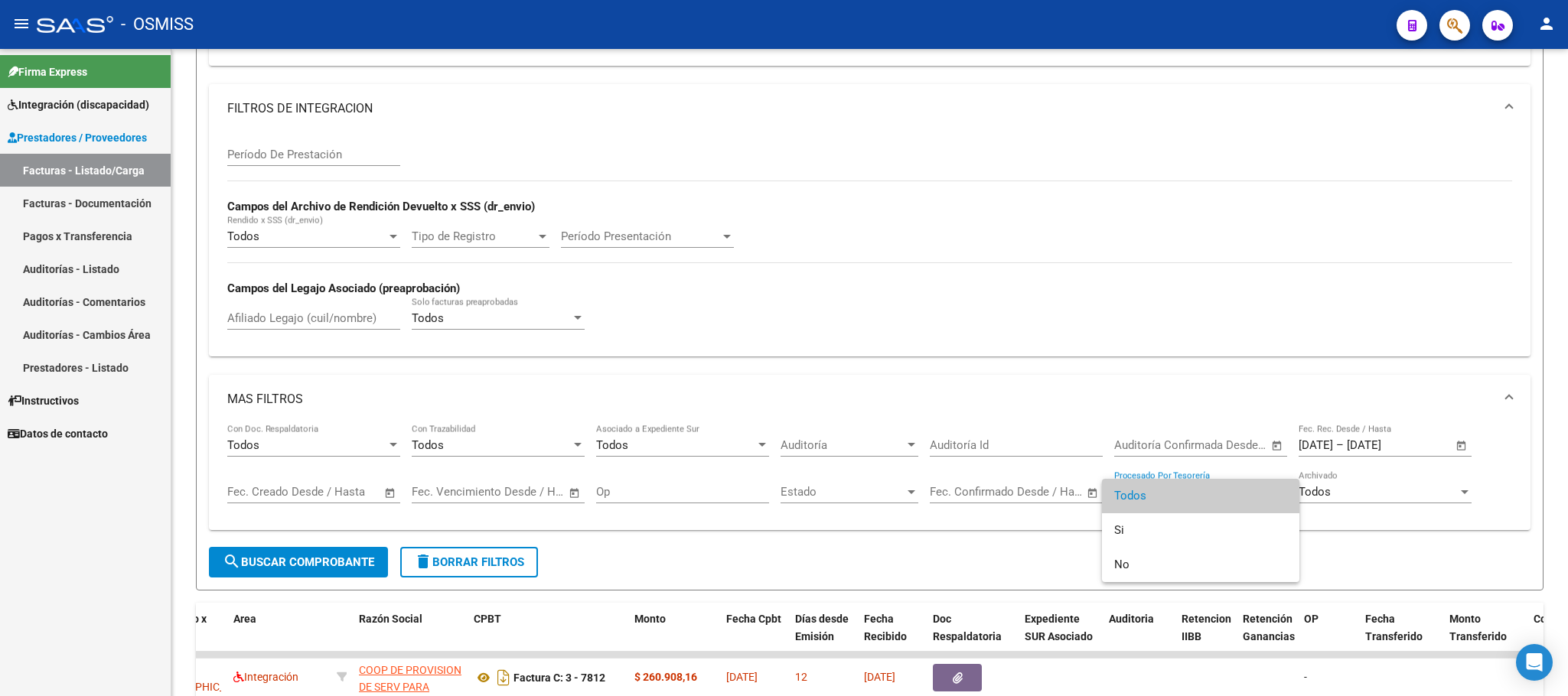
click at [540, 324] on div at bounding box center [784, 348] width 1568 height 696
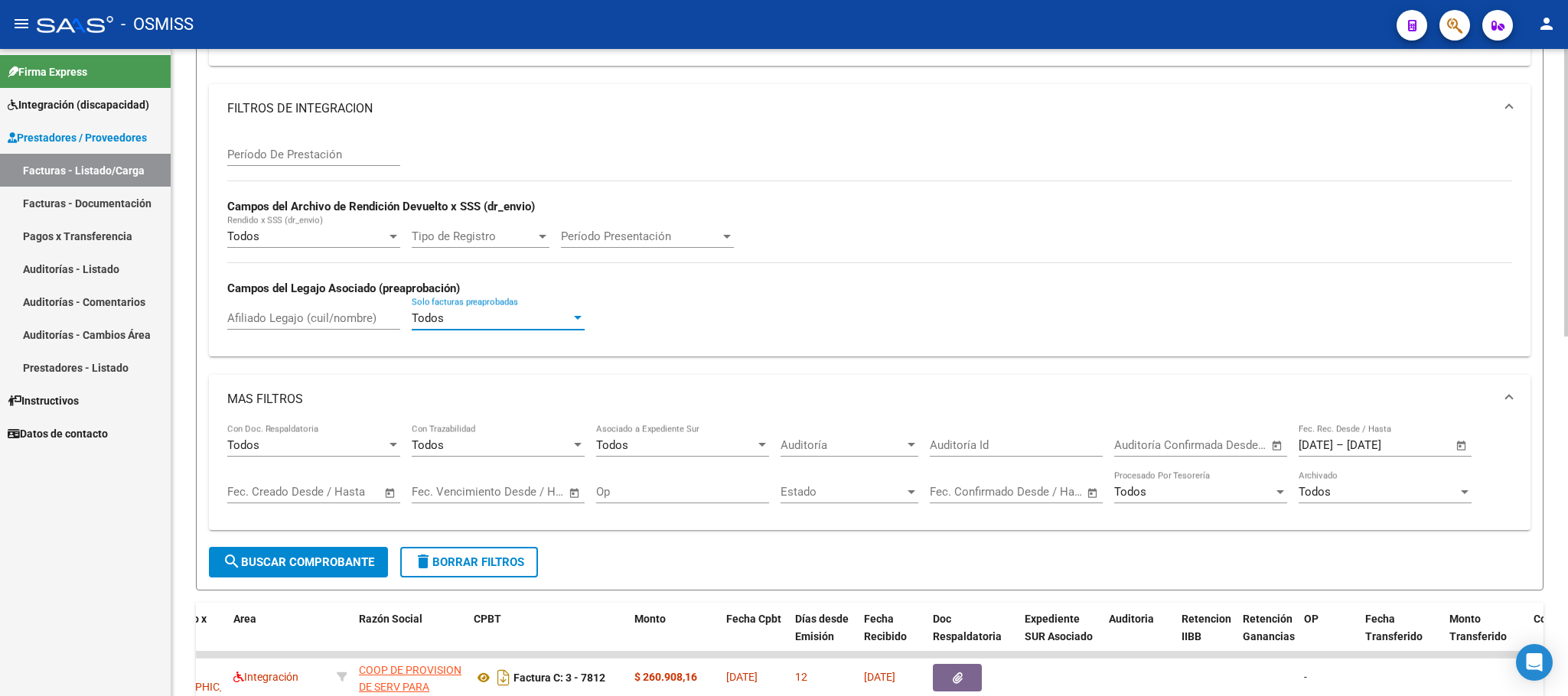
click at [571, 321] on div at bounding box center [577, 317] width 14 height 12
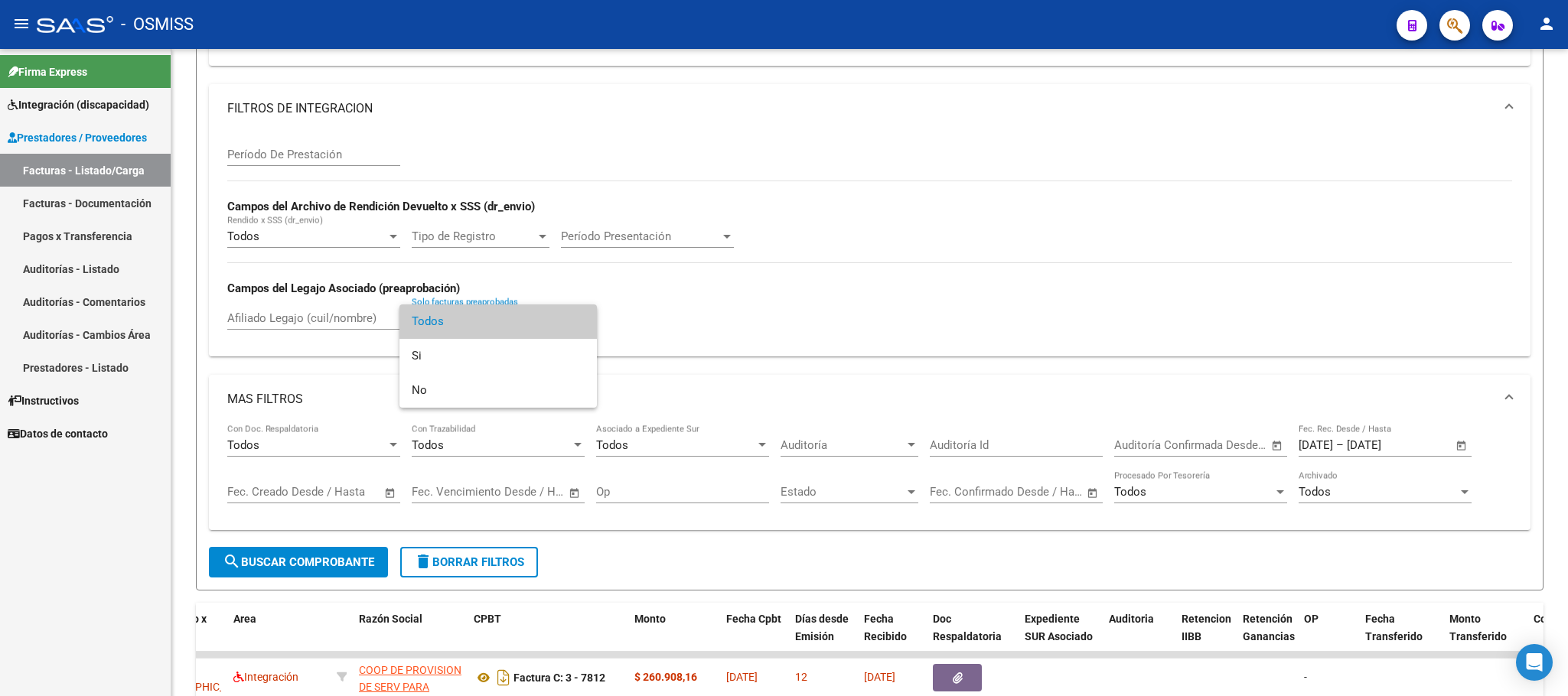
click at [675, 235] on div at bounding box center [784, 348] width 1568 height 696
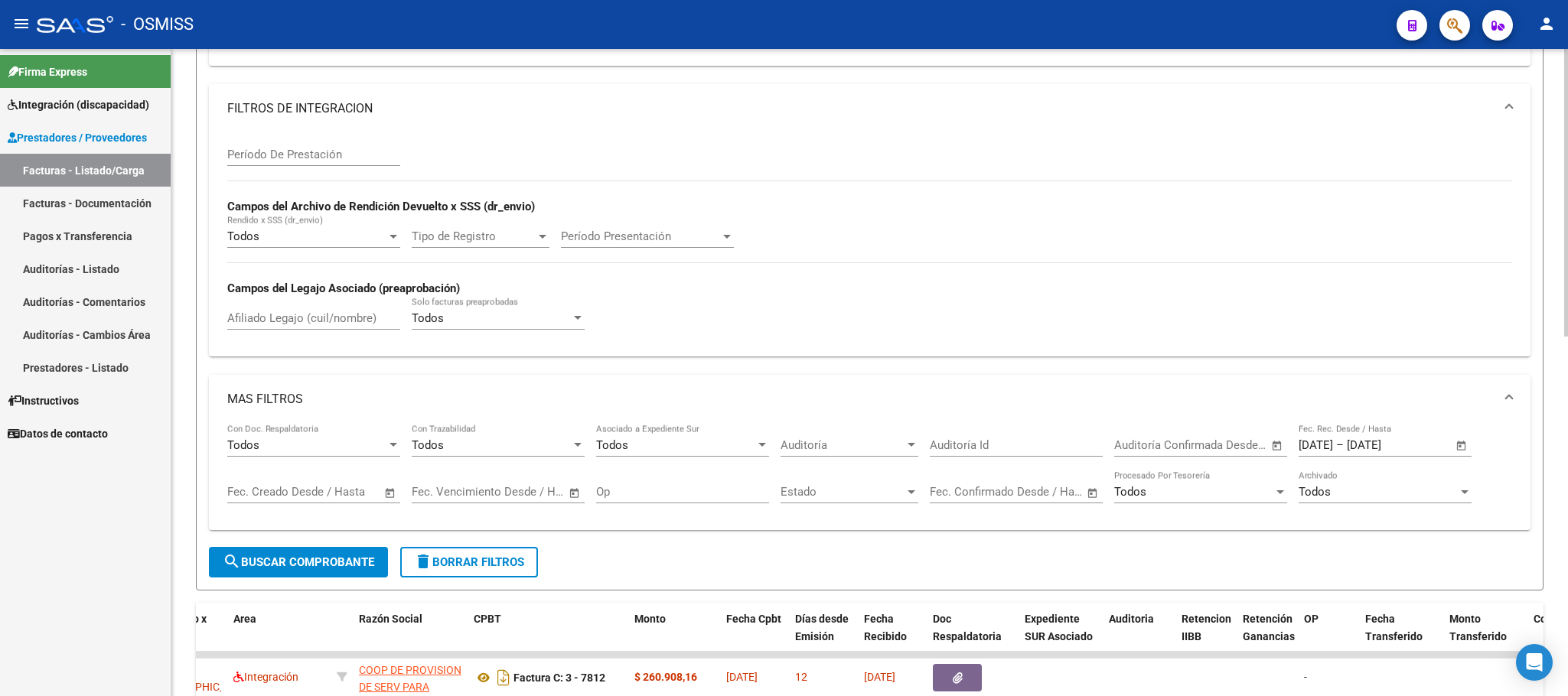
click at [724, 235] on div at bounding box center [726, 236] width 14 height 12
click at [862, 124] on div at bounding box center [784, 348] width 1568 height 696
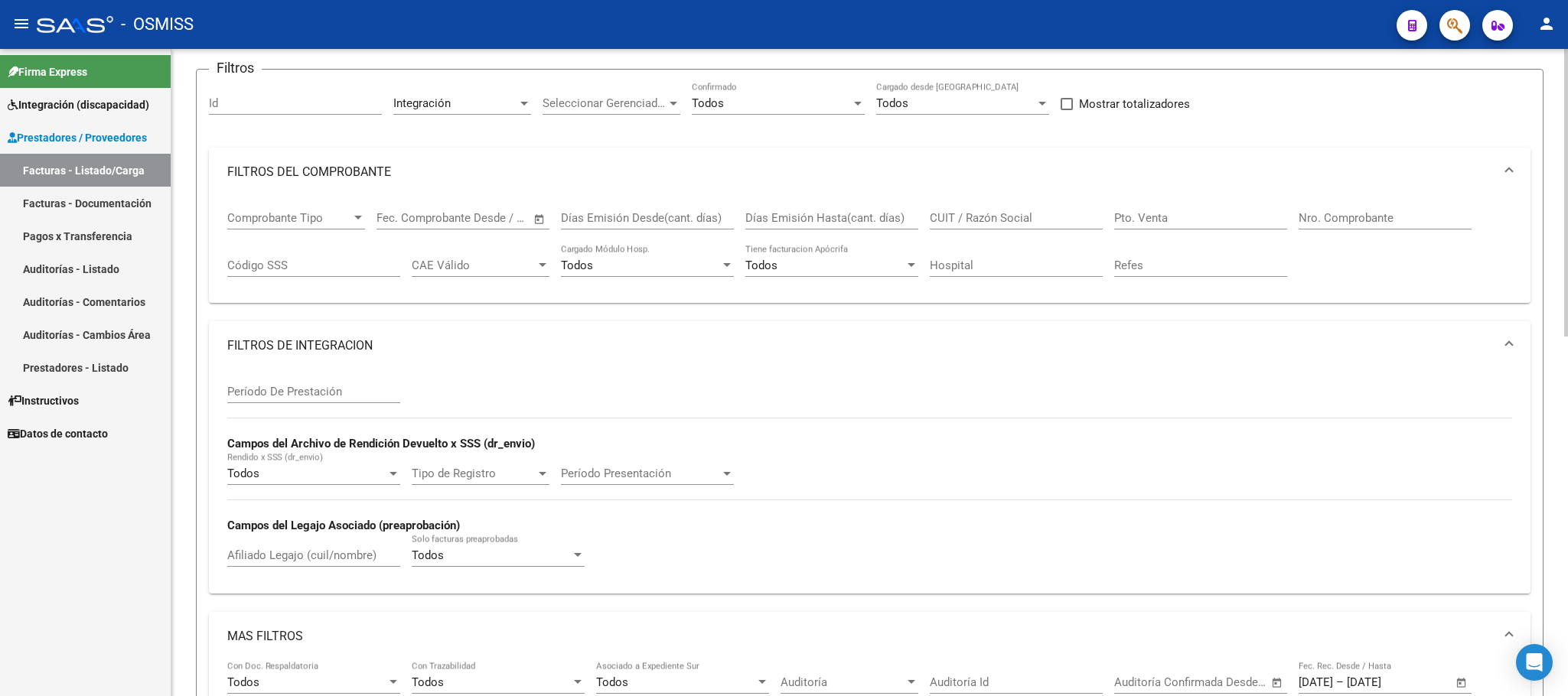
scroll to position [5, 0]
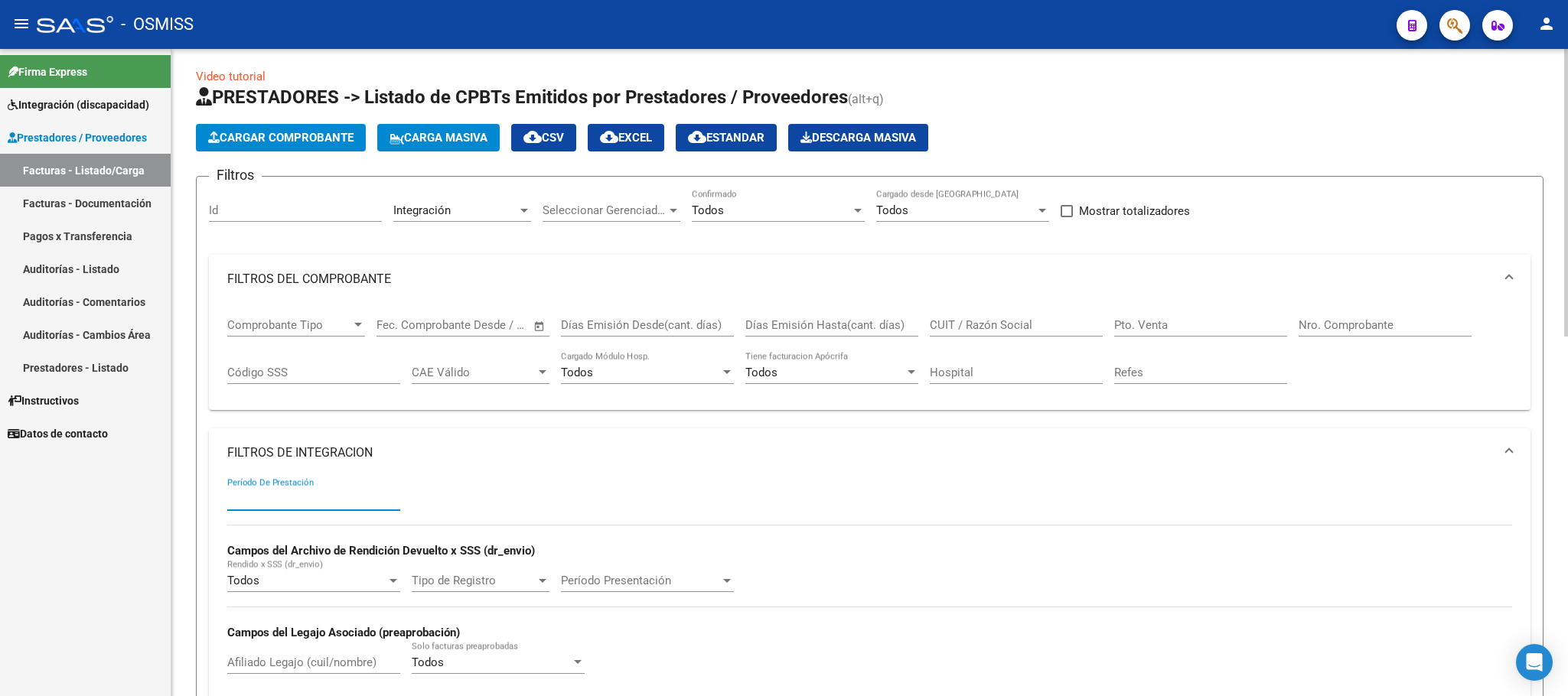
click at [329, 500] on input "Período De Prestación" at bounding box center [313, 498] width 173 height 14
click at [575, 211] on span "Seleccionar Gerenciador" at bounding box center [605, 210] width 124 height 14
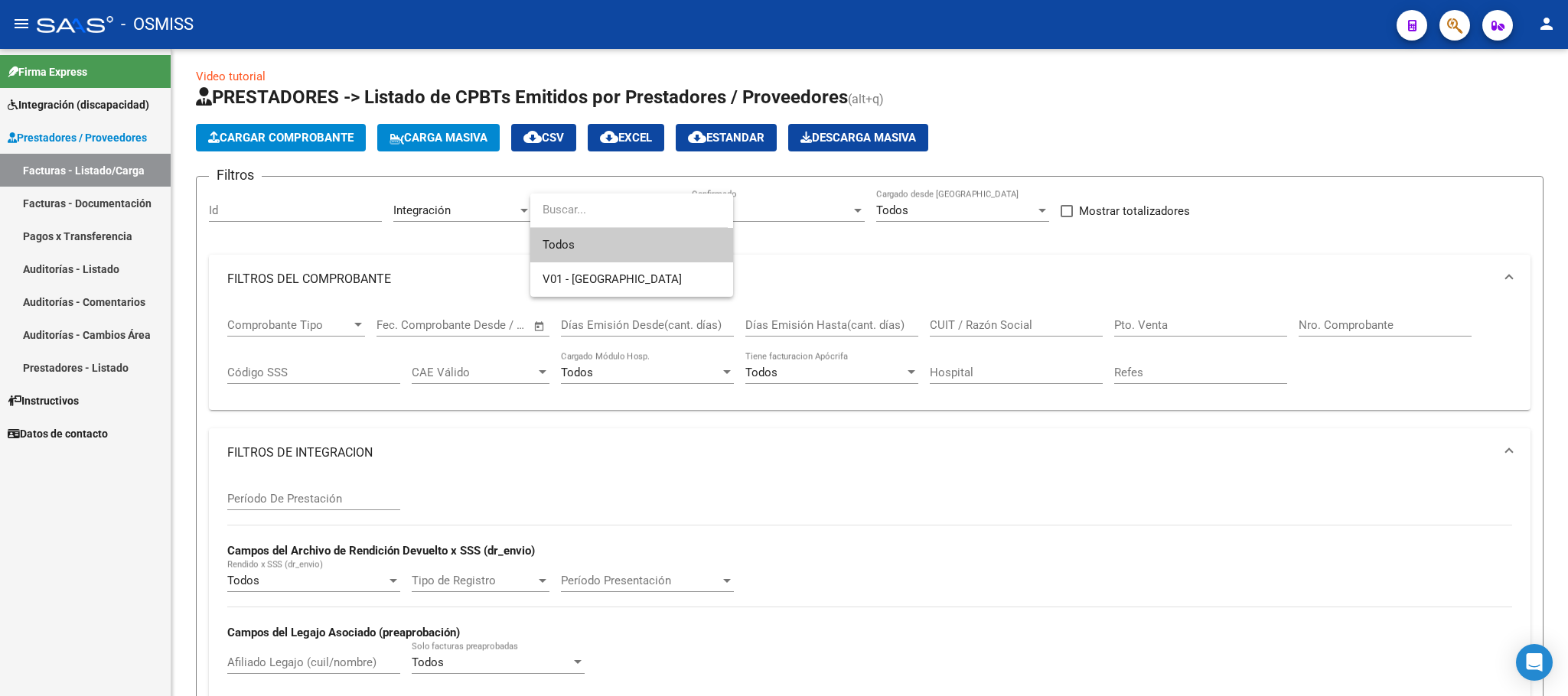
click at [315, 216] on div at bounding box center [784, 348] width 1568 height 696
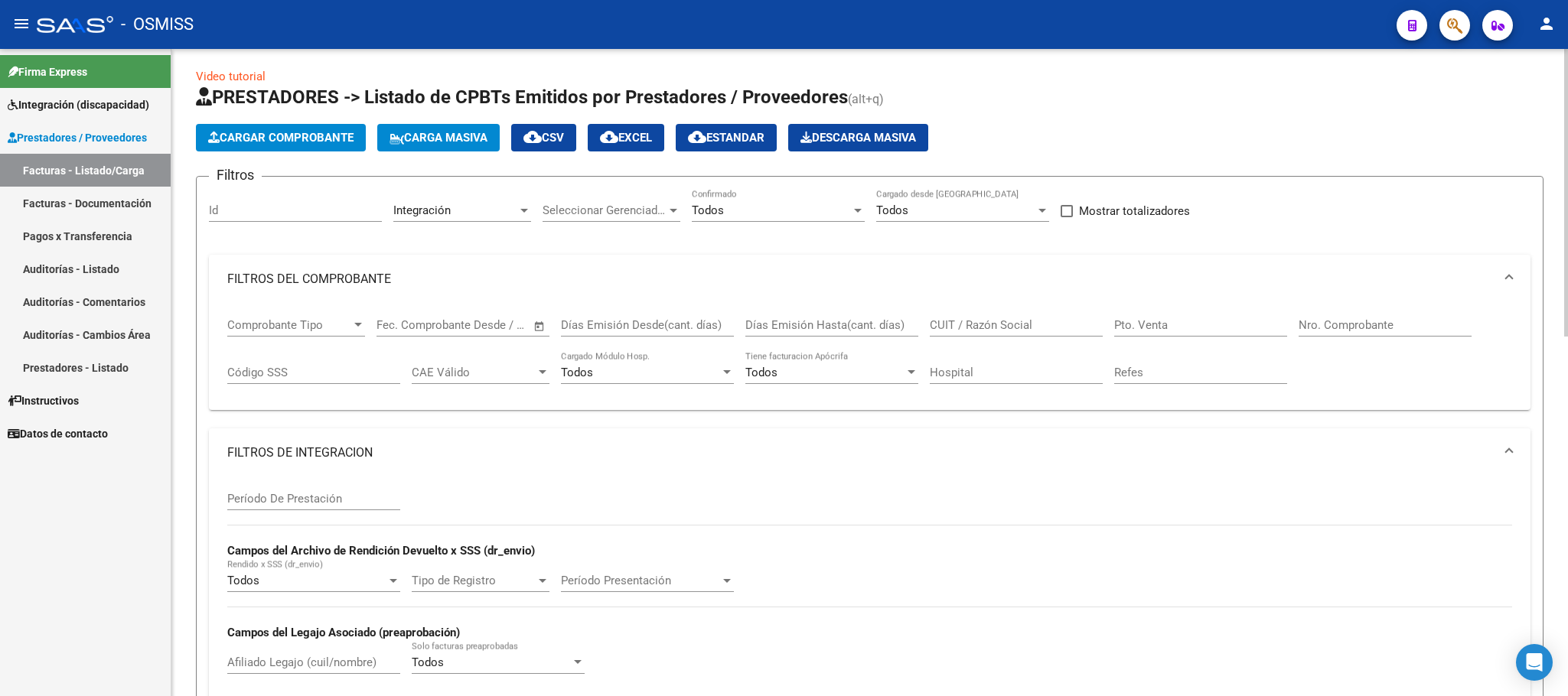
click at [317, 209] on input "Id" at bounding box center [295, 210] width 173 height 14
